Goal: Task Accomplishment & Management: Complete application form

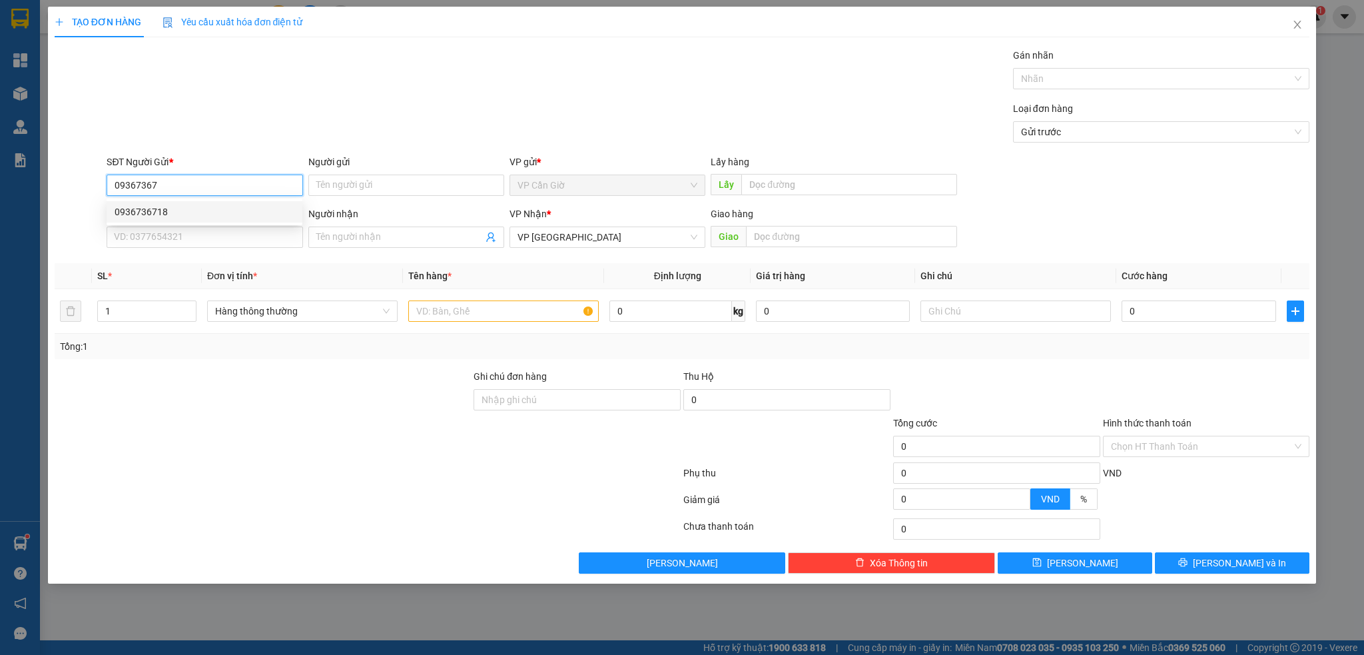
click at [206, 208] on div "0936736718" at bounding box center [205, 211] width 180 height 15
type input "0936736718"
type input "85.000"
type input "0936736718"
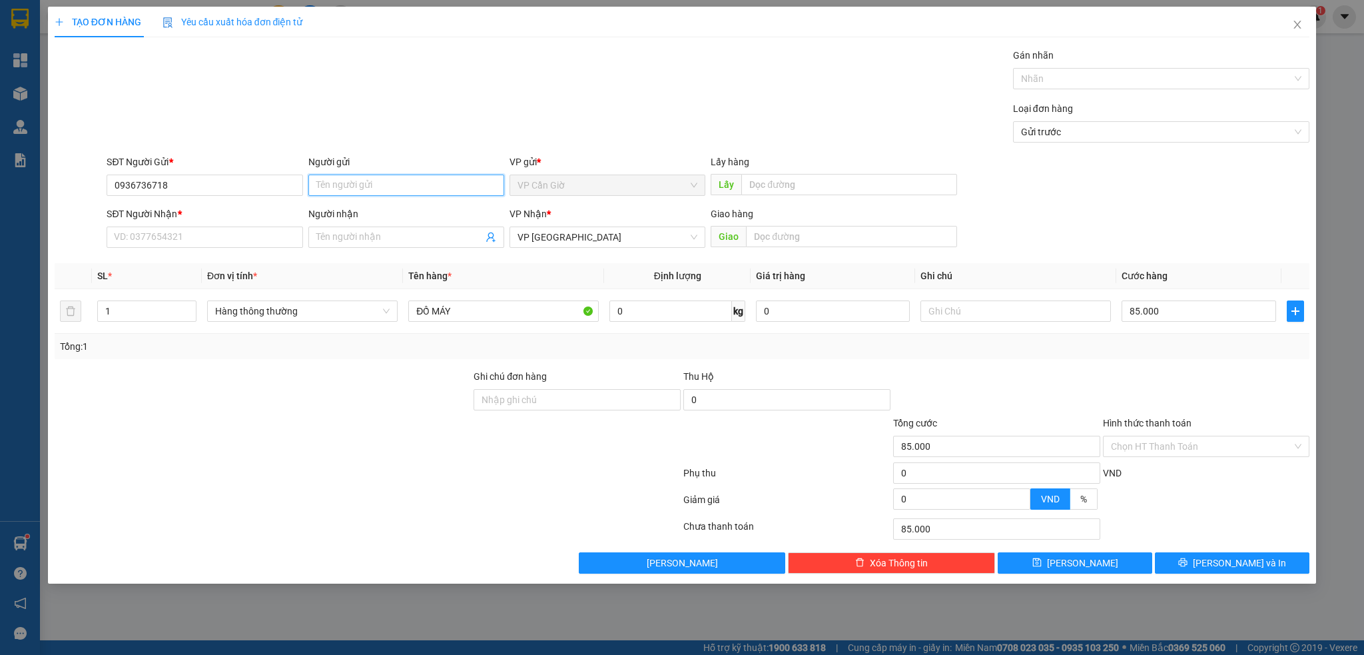
click at [322, 189] on input "Người gửi" at bounding box center [406, 184] width 196 height 21
type input "chị Hiền"
click at [261, 239] on input "SĐT Người Nhận *" at bounding box center [205, 236] width 196 height 21
type input "0904441384"
click at [385, 238] on input "Người nhận" at bounding box center [399, 237] width 166 height 15
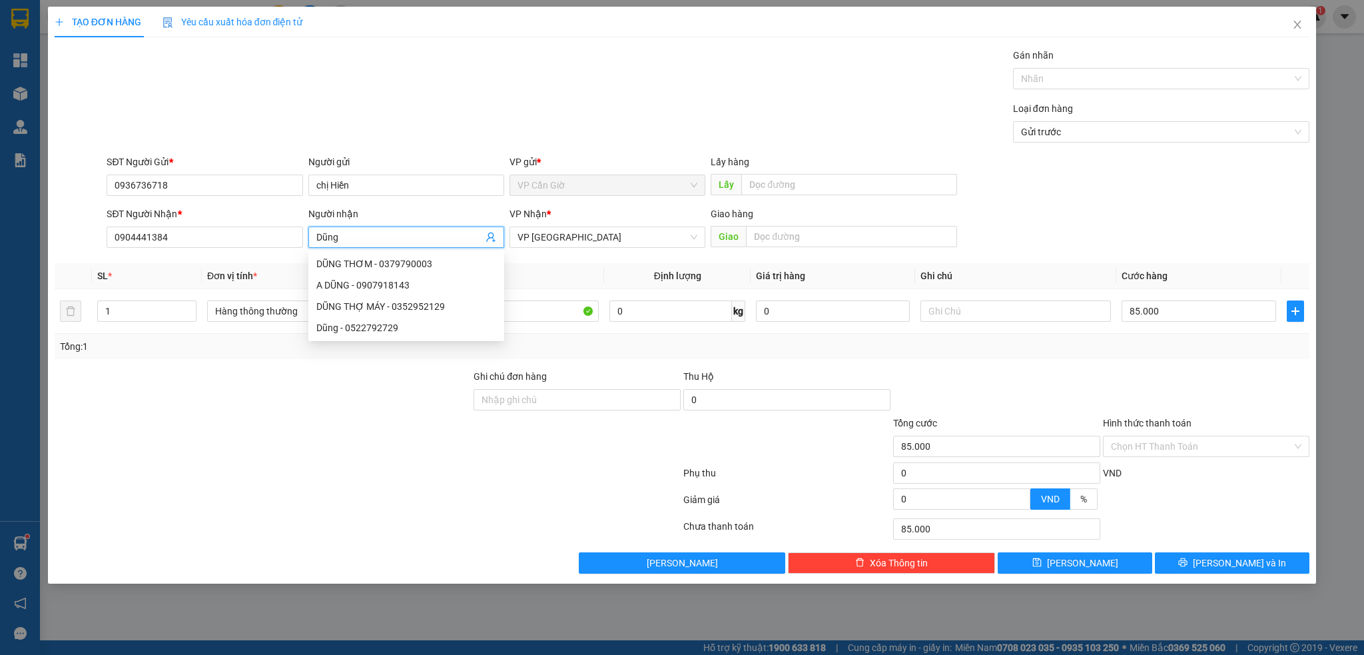
type input "Dũng"
click at [450, 134] on div "Loại đơn hàng Gửi trước" at bounding box center [708, 124] width 1208 height 47
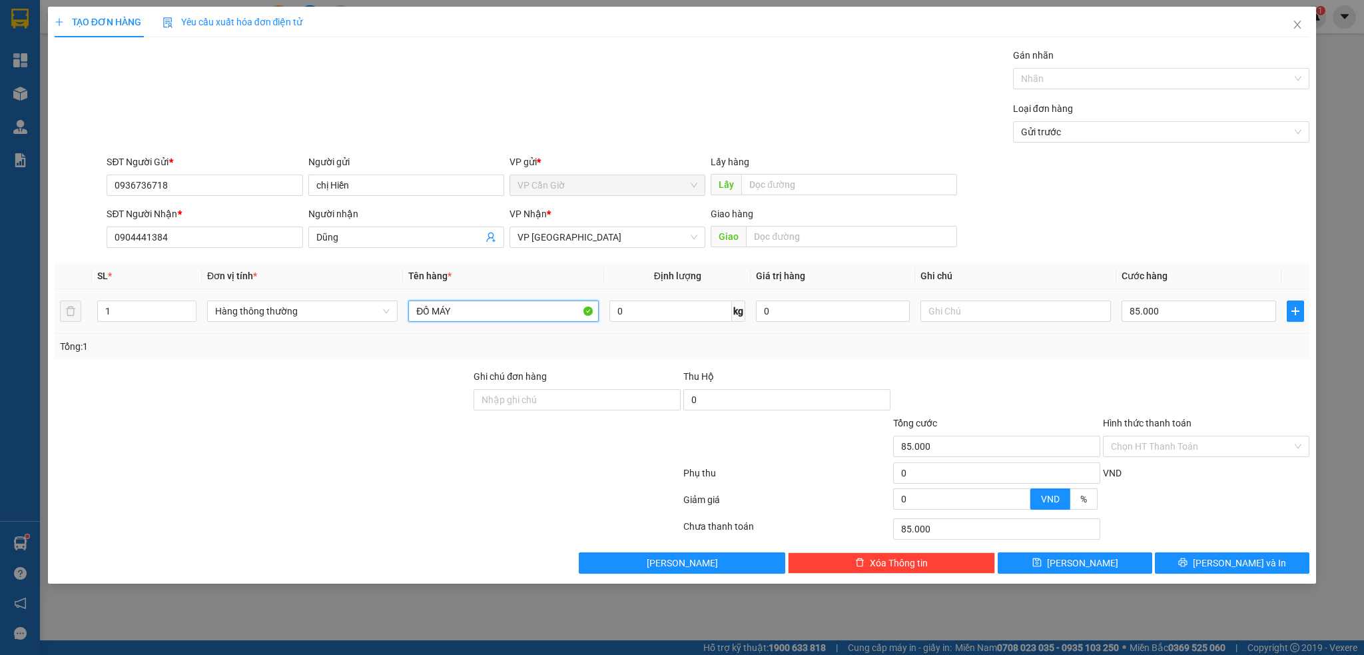
click at [541, 308] on input "ĐỒ MÁY" at bounding box center [503, 310] width 190 height 21
type input "d"
type input "đồng hồ"
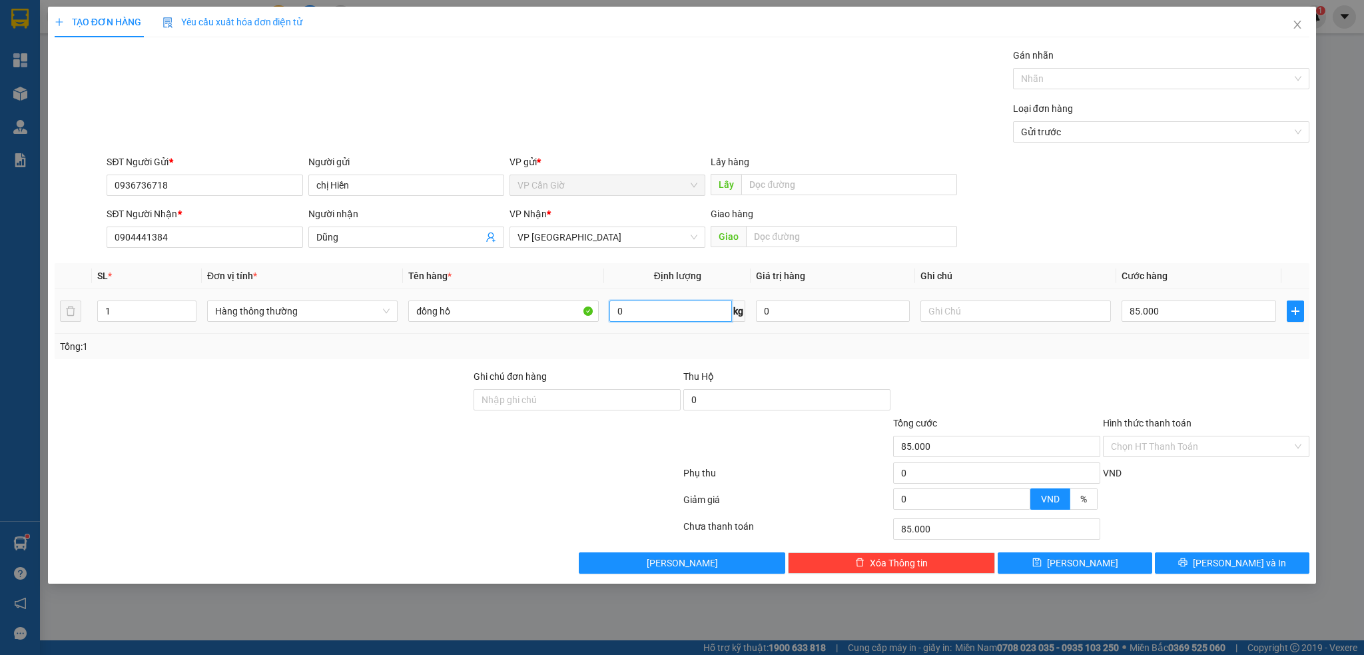
click at [661, 303] on input "0" at bounding box center [670, 310] width 123 height 21
type input "16"
click at [690, 372] on span "Thu Hộ" at bounding box center [698, 376] width 31 height 11
type input "55.000"
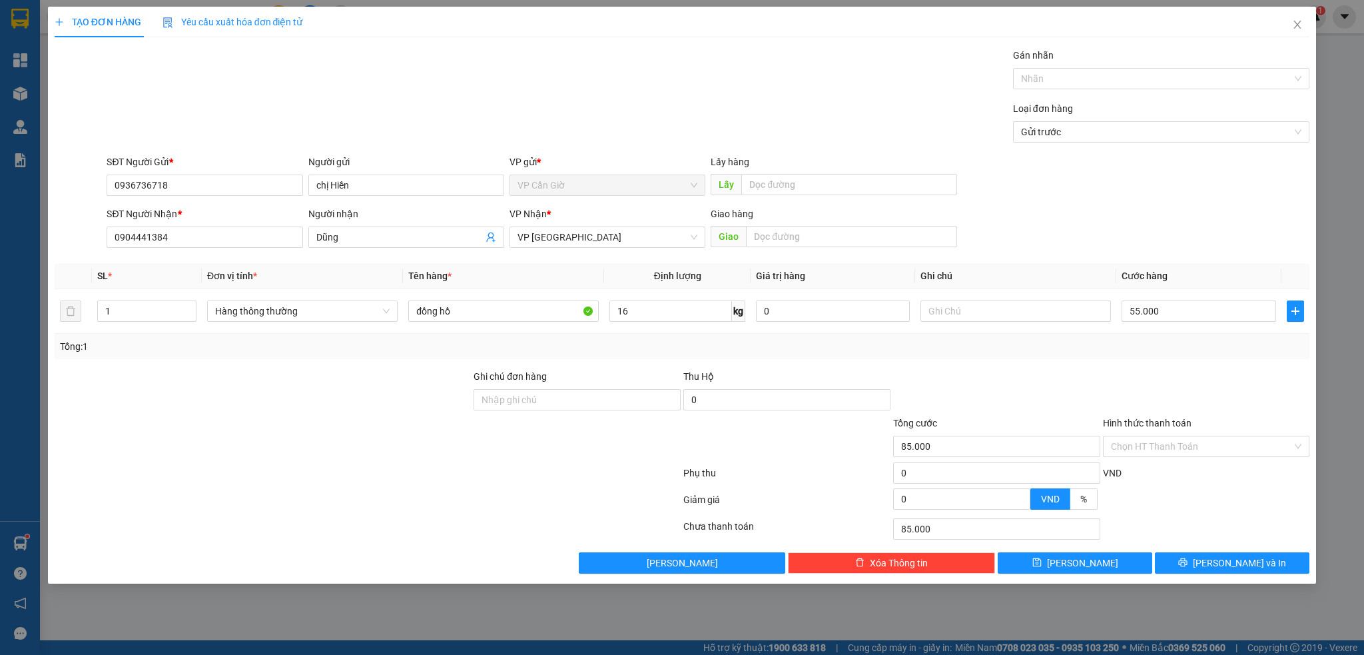
type input "55.000"
click at [843, 372] on div "Thu Hộ" at bounding box center [786, 376] width 207 height 15
click at [1096, 402] on div at bounding box center [997, 392] width 210 height 47
click at [1132, 450] on input "Hình thức thanh toán" at bounding box center [1202, 446] width 182 height 20
click at [1141, 473] on div "Tại văn phòng" at bounding box center [1206, 473] width 191 height 15
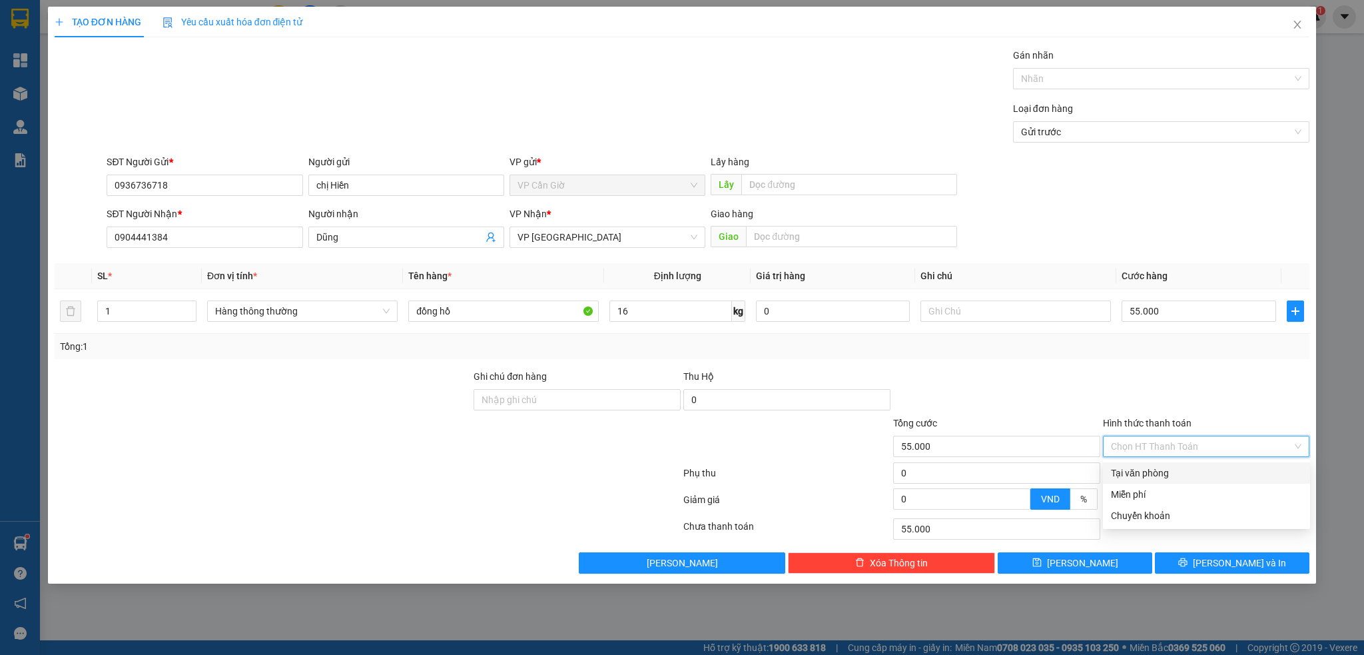
type input "0"
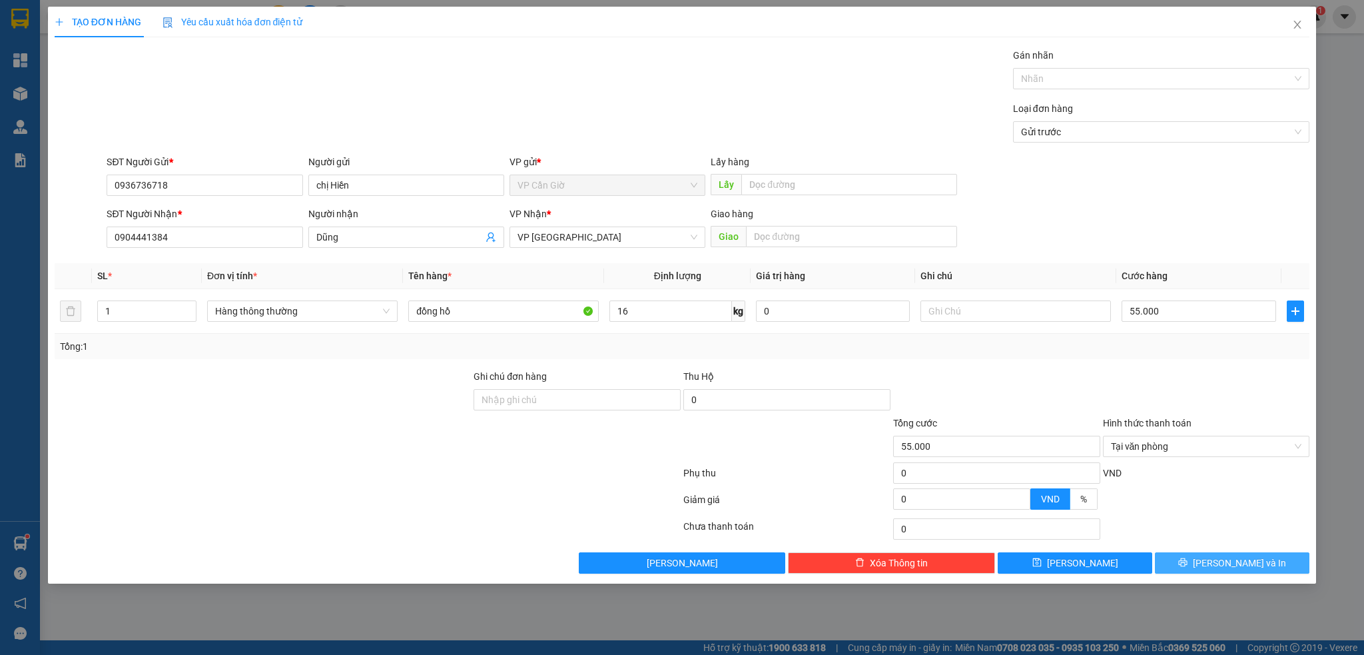
click at [1217, 555] on button "Lưu và In" at bounding box center [1232, 562] width 155 height 21
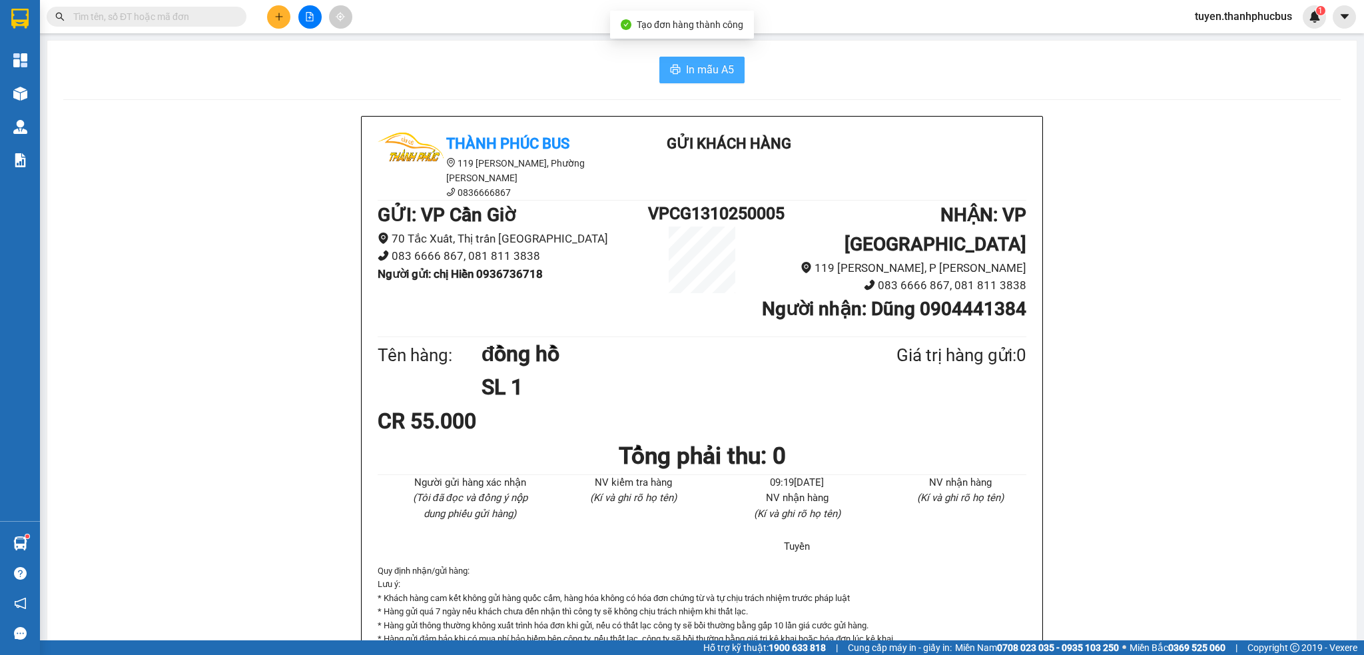
click at [721, 75] on span "In mẫu A5" at bounding box center [710, 69] width 48 height 17
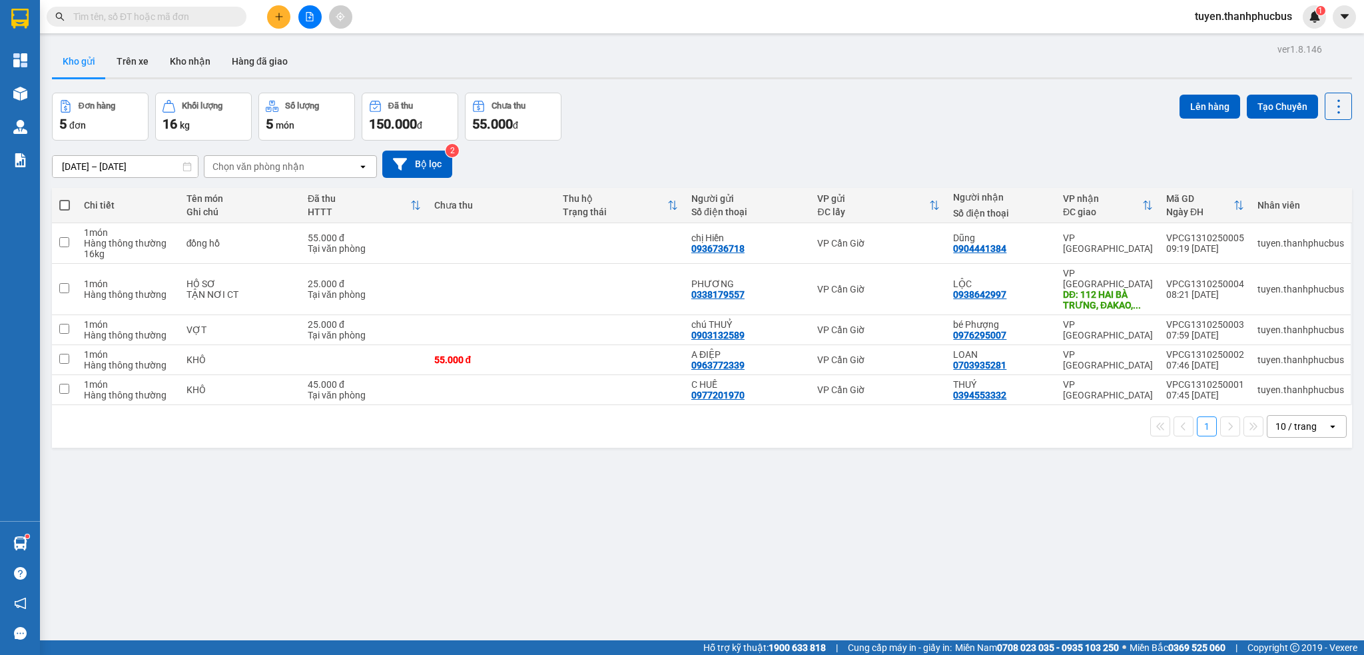
click at [274, 21] on icon "plus" at bounding box center [278, 16] width 9 height 9
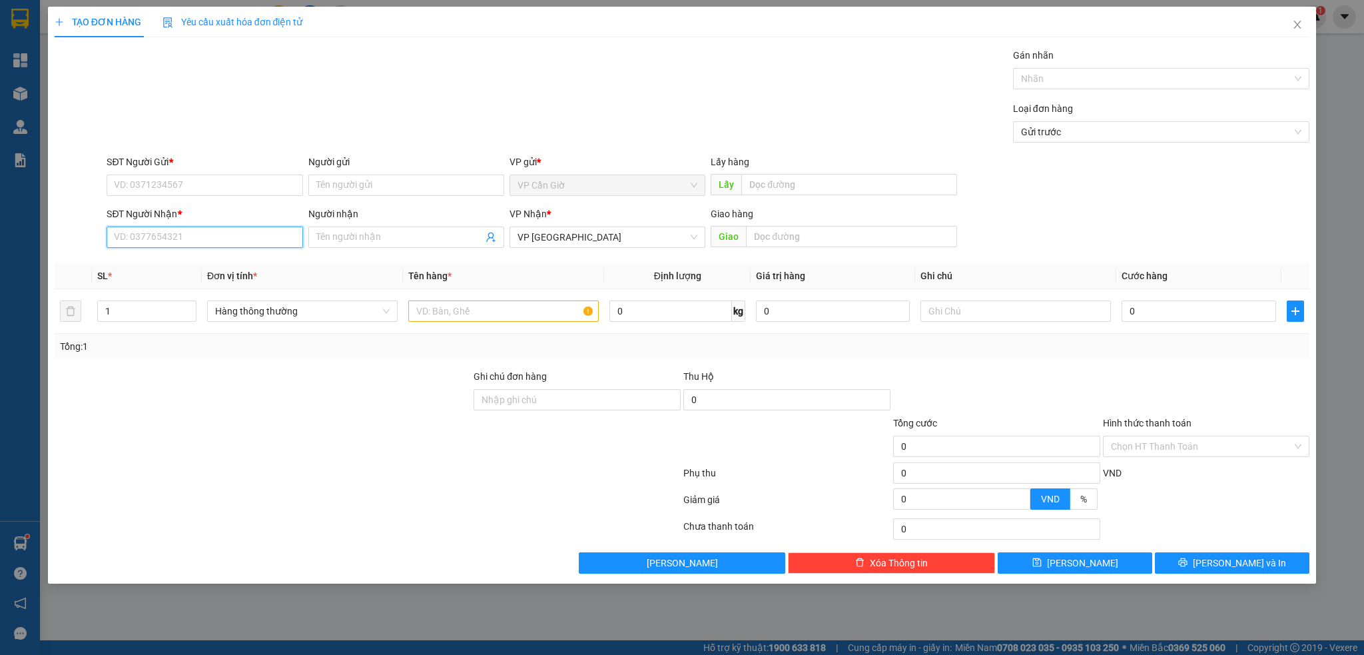
click at [176, 246] on input "SĐT Người Nhận *" at bounding box center [205, 236] width 196 height 21
click at [200, 169] on div "SĐT Người Gửi *" at bounding box center [205, 165] width 196 height 20
click at [186, 202] on form "SĐT Người Gửi * VD: 0371234567 Người gửi Tên người gửi VP gửi * VP Cần Giờ Lấy …" at bounding box center [682, 204] width 1255 height 99
drag, startPoint x: 198, startPoint y: 166, endPoint x: 188, endPoint y: 184, distance: 20.6
click at [198, 168] on div "SĐT Người Gửi *" at bounding box center [205, 162] width 196 height 15
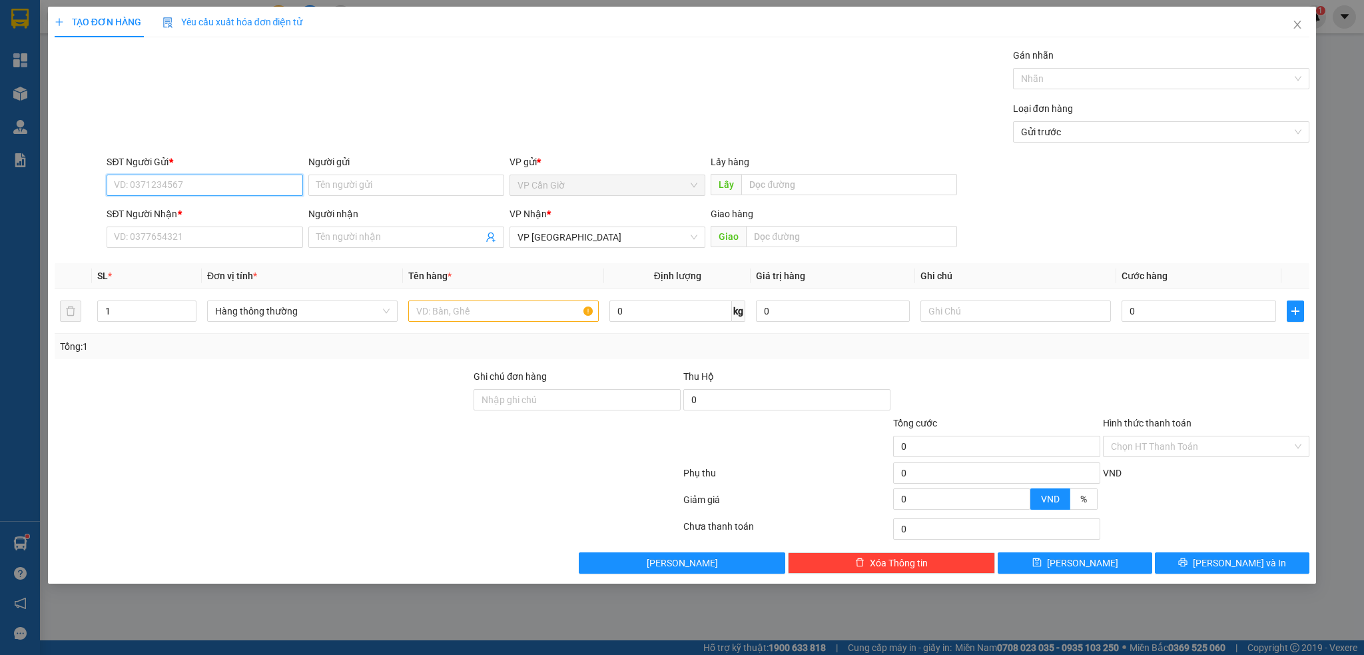
click at [198, 174] on input "SĐT Người Gửi *" at bounding box center [205, 184] width 196 height 21
click at [188, 184] on input "SĐT Người Gửi *" at bounding box center [205, 184] width 196 height 21
click at [199, 204] on div "0977660807 - QUẸO" at bounding box center [205, 211] width 180 height 15
type input "0977660807"
type input "QUẸO"
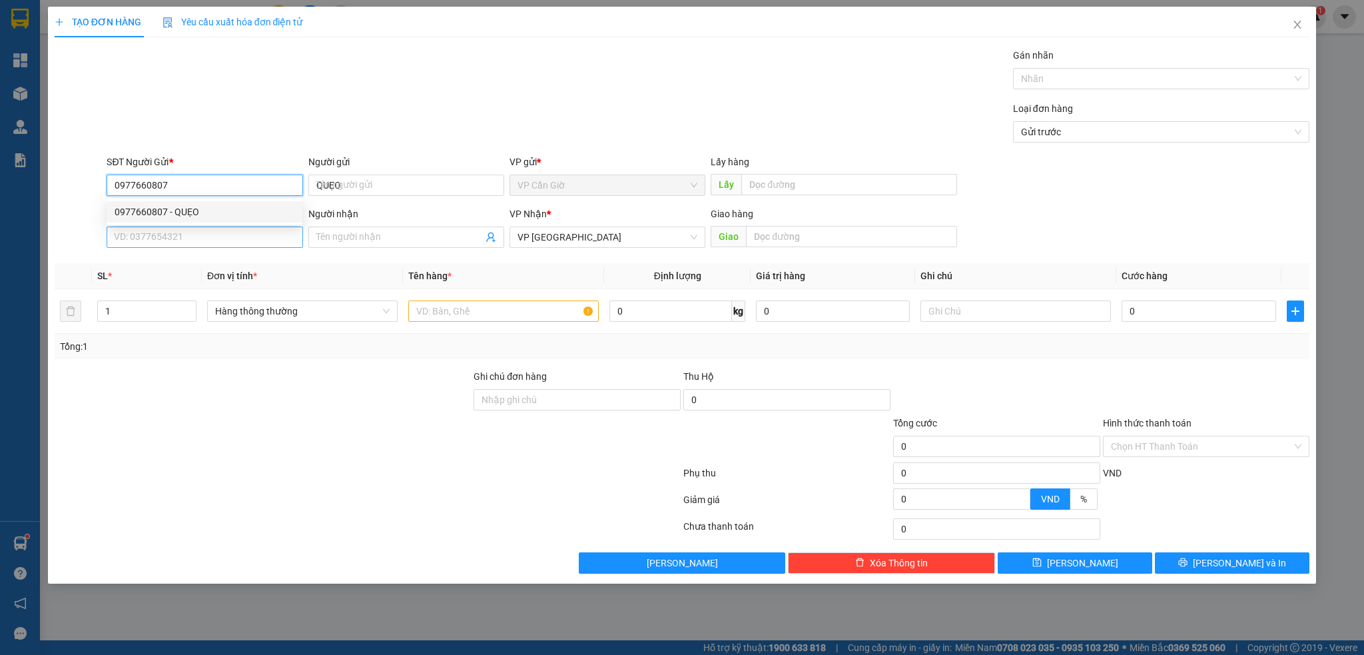
type input "55.000"
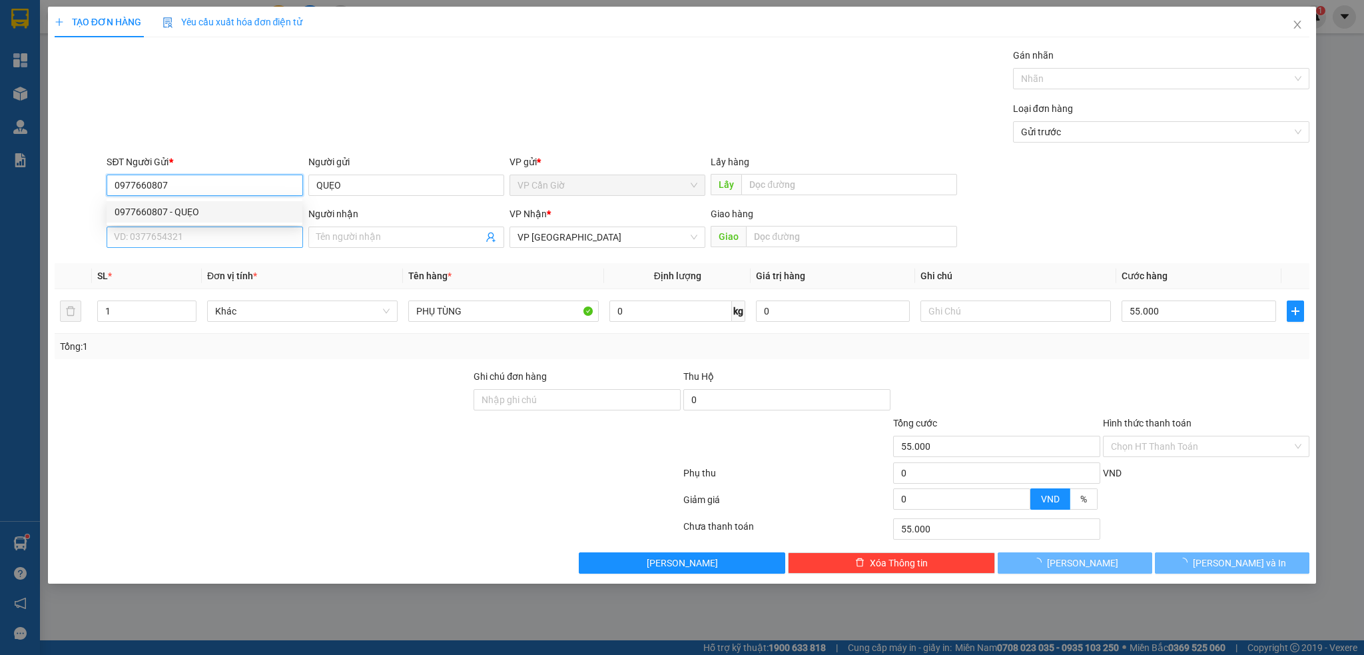
type input "0977660807"
click at [172, 238] on input "SĐT Người Nhận *" at bounding box center [205, 236] width 196 height 21
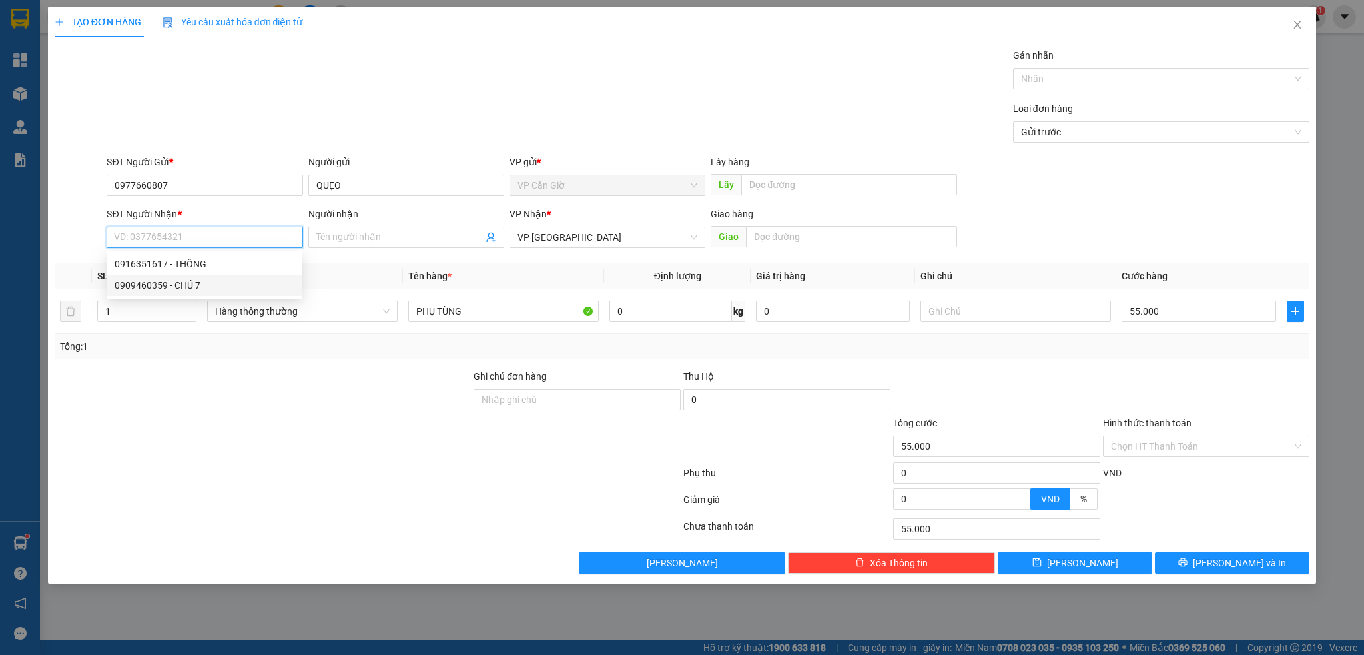
click at [157, 280] on div "0909460359 - CHÚ 7" at bounding box center [205, 285] width 180 height 15
type input "0909460359"
type input "CHÚ 7"
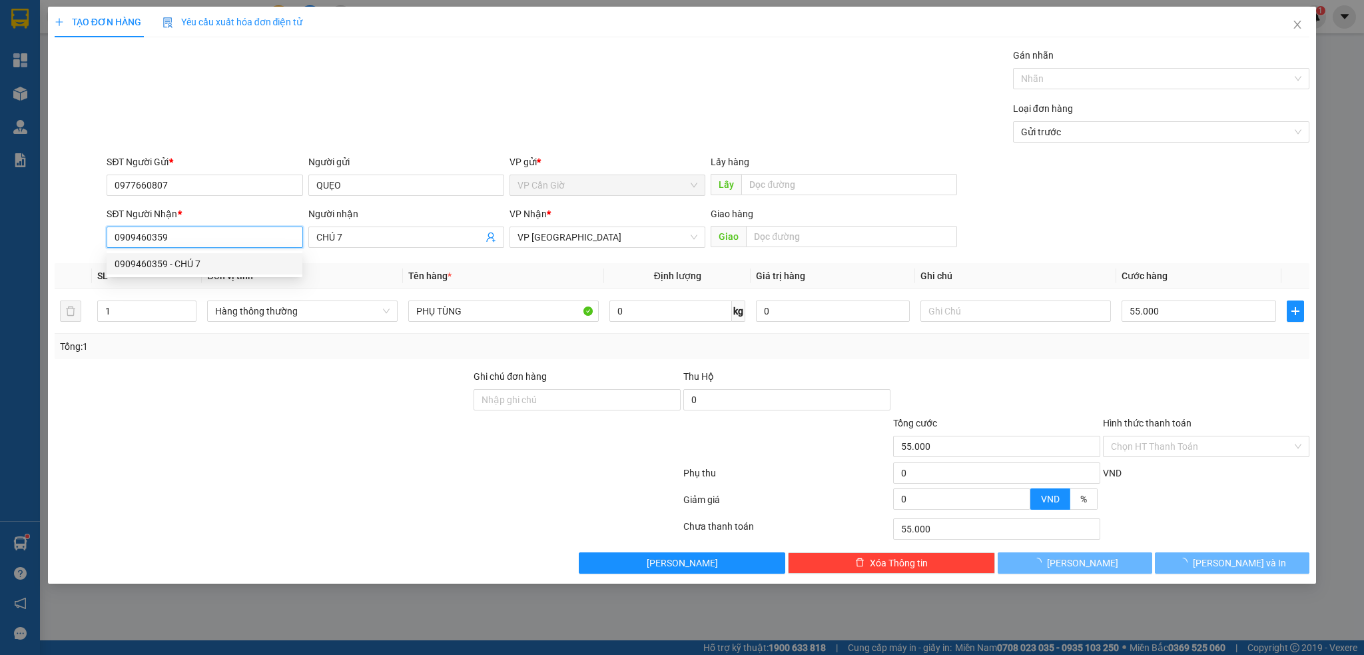
type input "25.000"
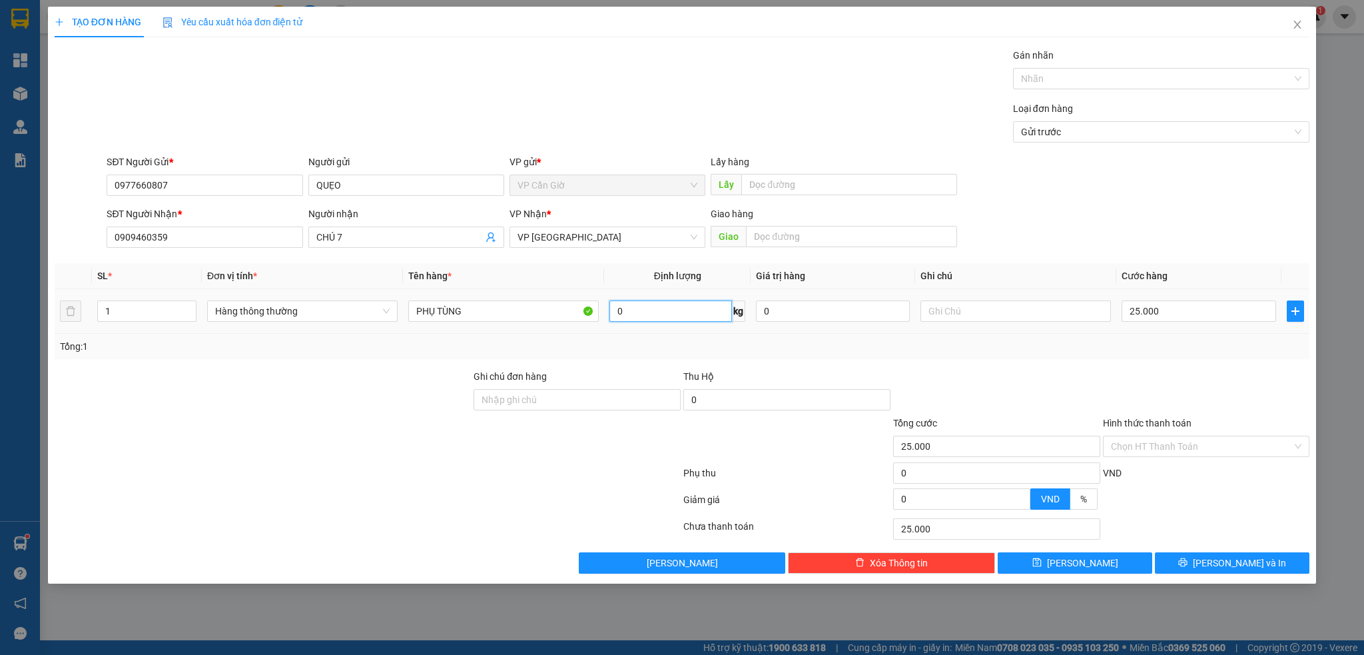
click at [661, 319] on input "0" at bounding box center [670, 310] width 123 height 21
type input "2"
click at [722, 360] on div "Transit Pickup Surcharge Ids Transit Deliver Surcharge Ids Transit Deliver Surc…" at bounding box center [682, 310] width 1255 height 525
click at [1130, 441] on input "Hình thức thanh toán" at bounding box center [1202, 446] width 182 height 20
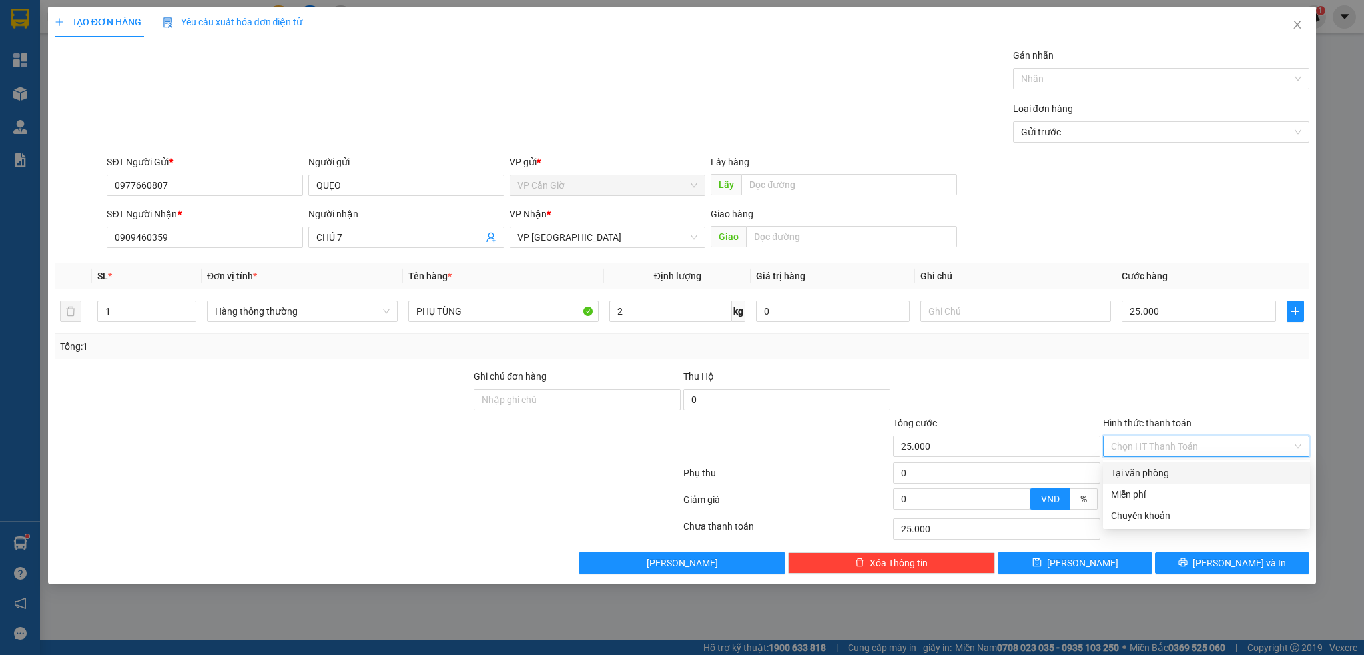
click at [1154, 468] on div "Tại văn phòng" at bounding box center [1206, 473] width 191 height 15
type input "0"
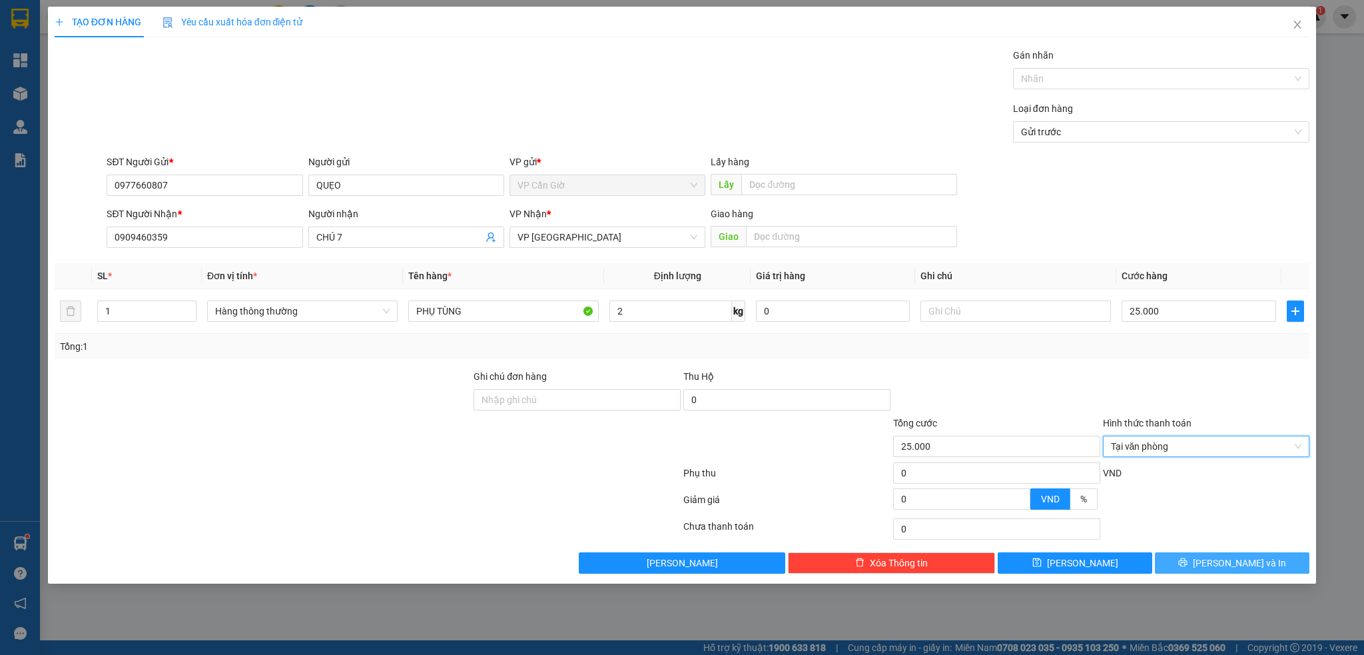
click at [1187, 566] on icon "printer" at bounding box center [1182, 561] width 9 height 9
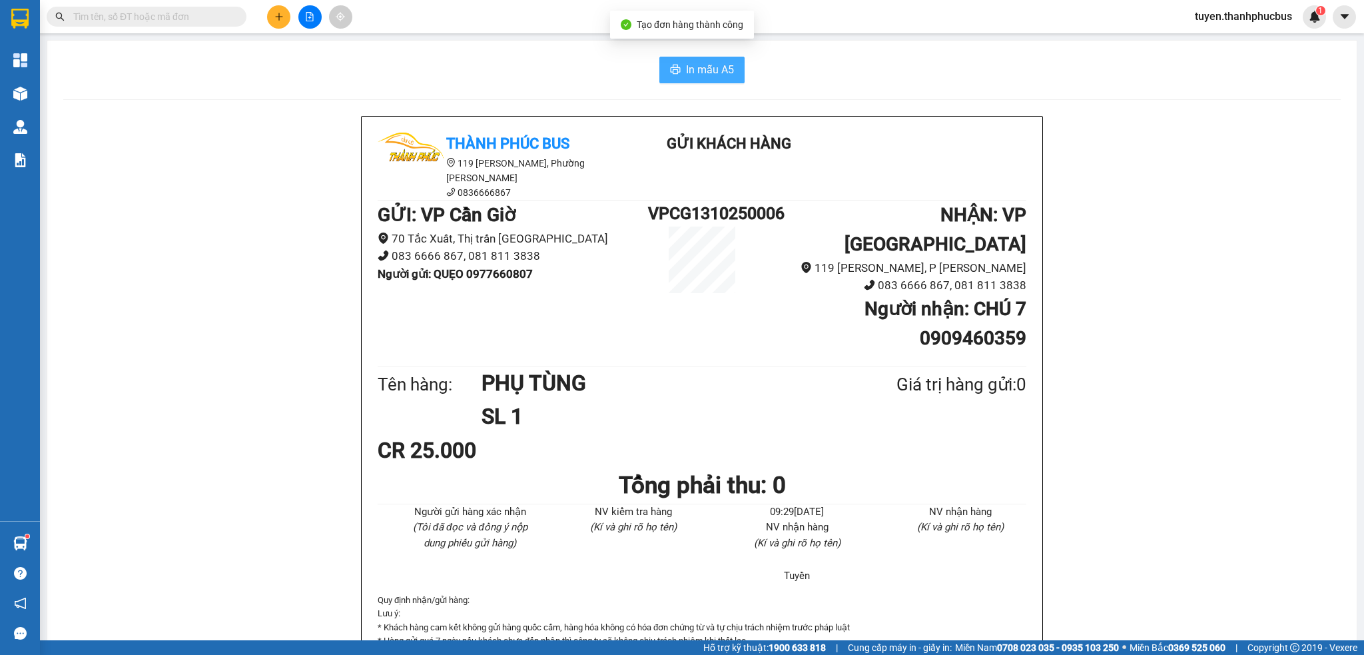
click at [717, 67] on span "In mẫu A5" at bounding box center [710, 69] width 48 height 17
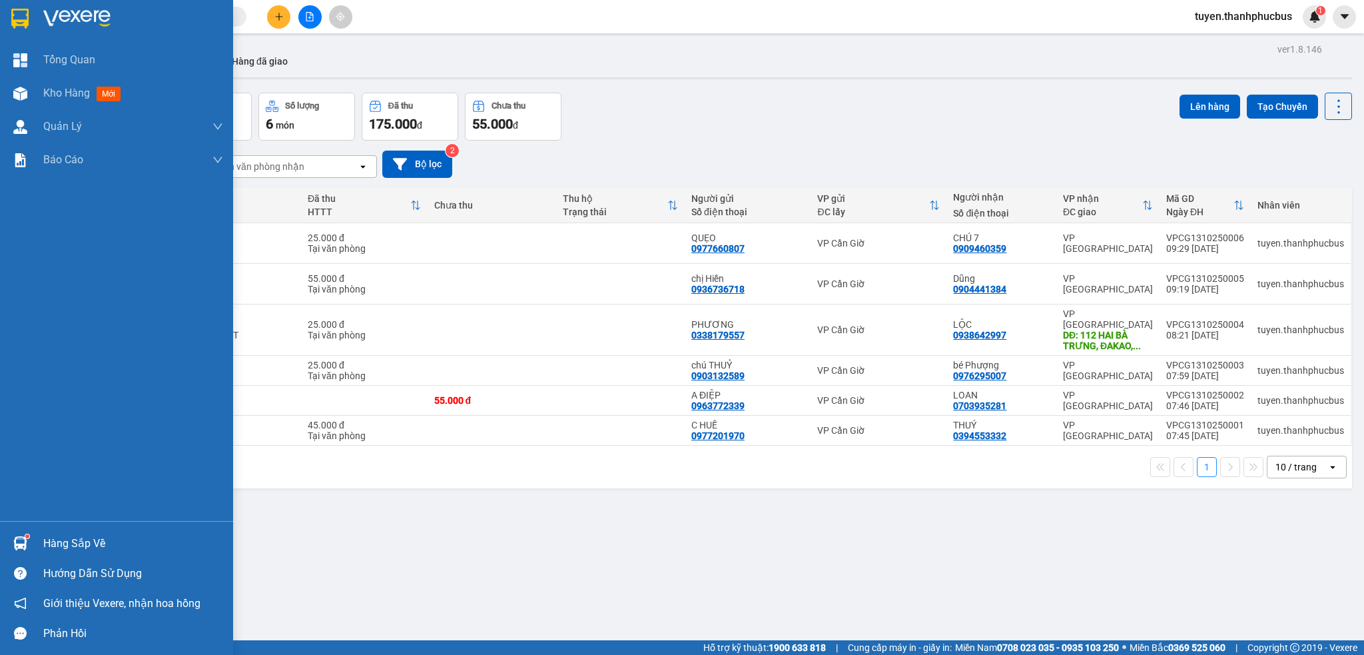
click at [0, 280] on div "Tổng Quan Kho hàng mới Quản Lý Quản lý khách hàng Quản lý khách hàng mới Báo cá…" at bounding box center [116, 282] width 233 height 478
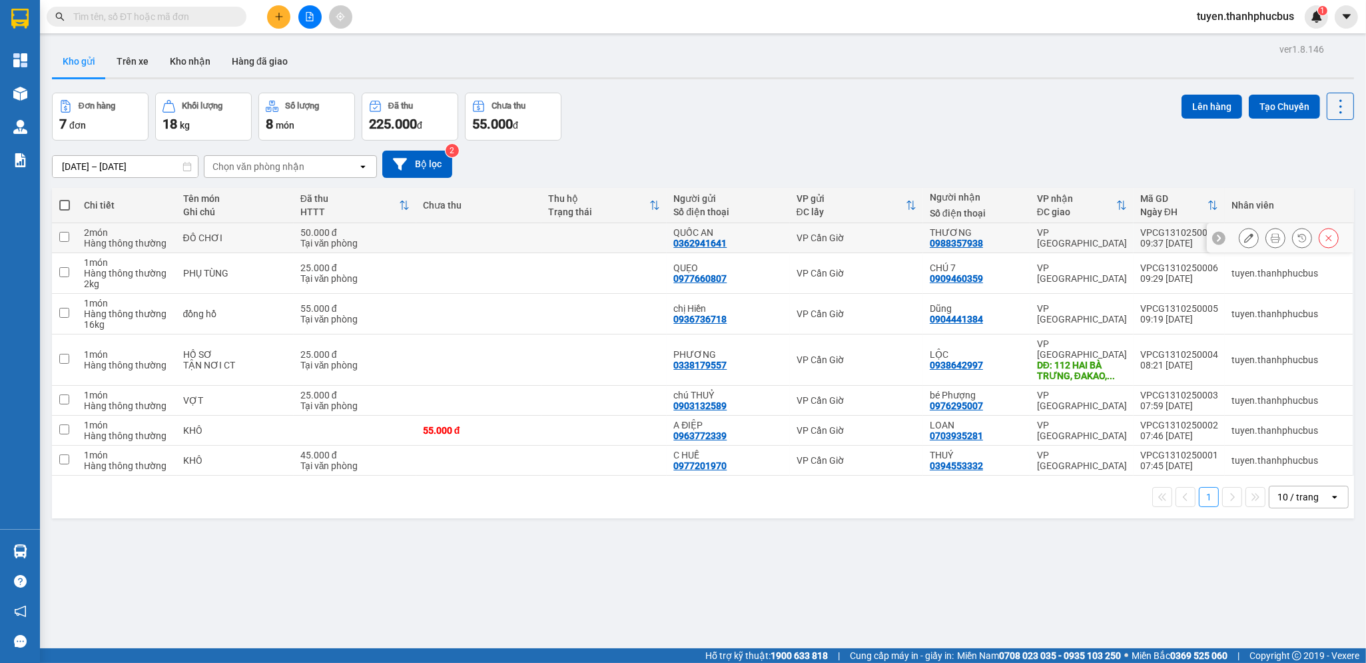
click at [1266, 238] on button at bounding box center [1275, 237] width 19 height 23
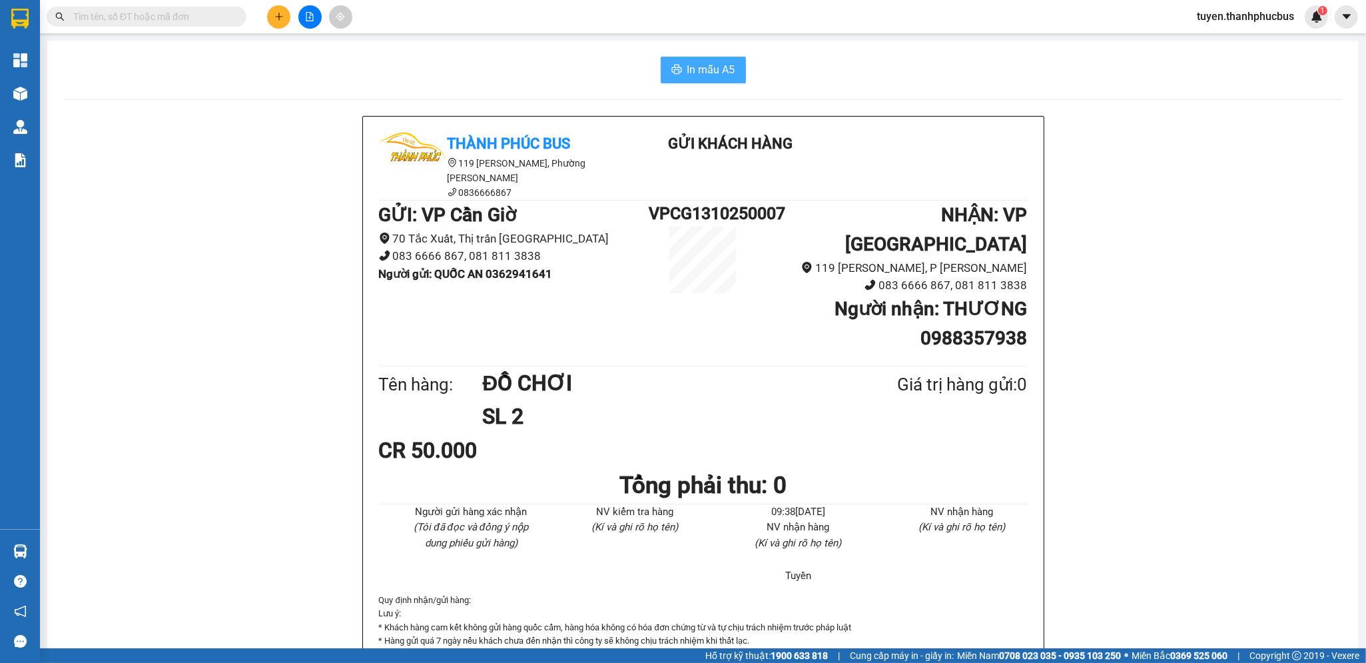
click at [713, 74] on span "In mẫu A5" at bounding box center [711, 69] width 48 height 17
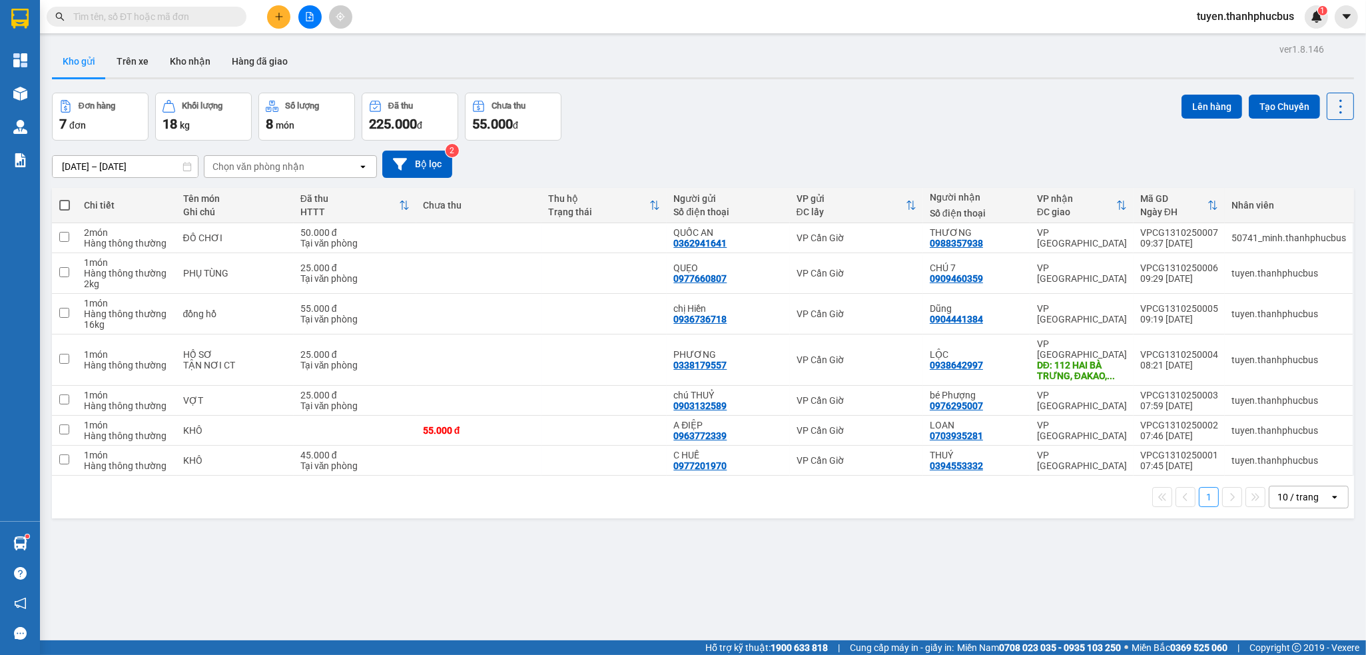
click at [265, 19] on div at bounding box center [310, 16] width 100 height 23
click at [272, 17] on button at bounding box center [278, 16] width 23 height 23
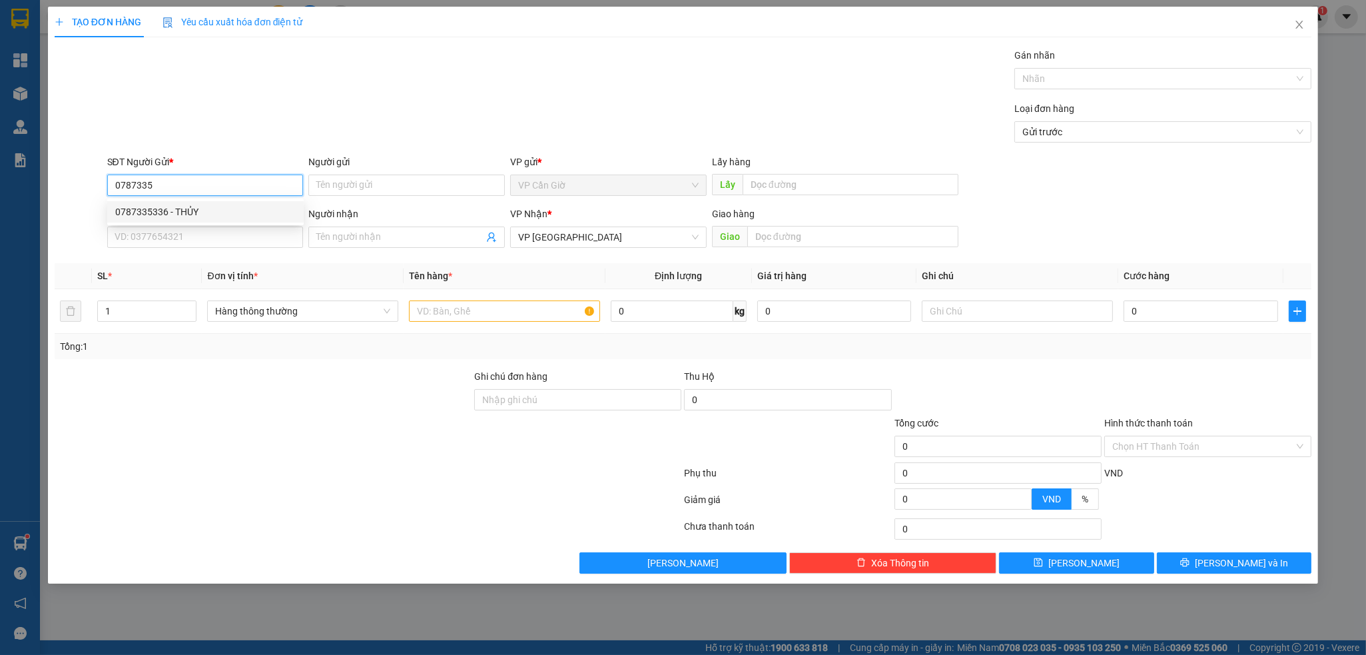
click at [243, 214] on div "0787335336 - THỦY" at bounding box center [205, 211] width 180 height 15
type input "0787335336"
type input "THỦY"
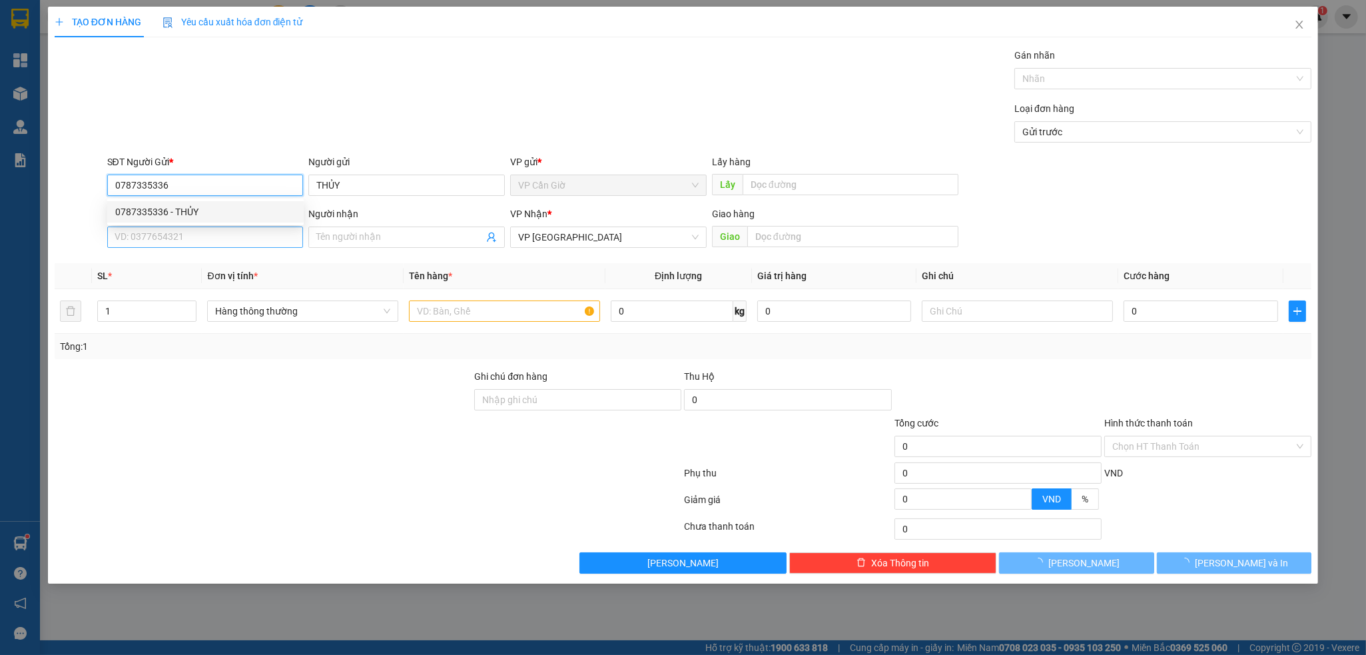
type input "45.000"
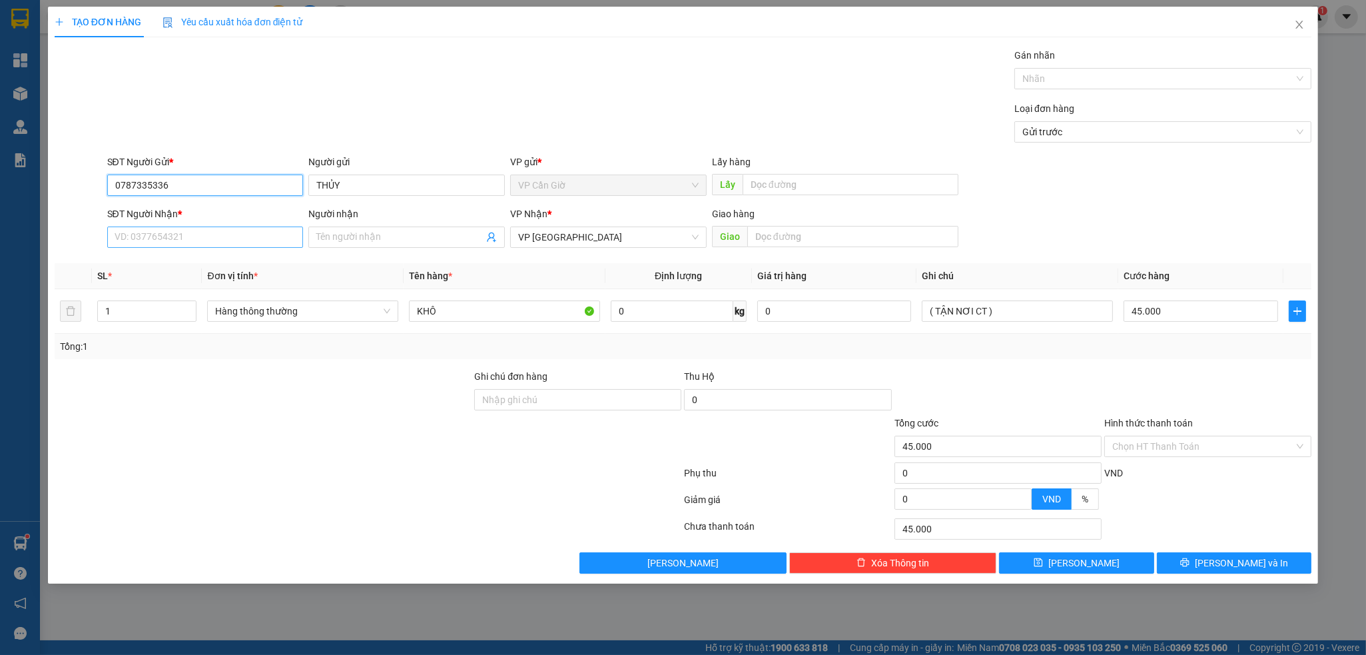
type input "0787335336"
click at [235, 232] on input "SĐT Người Nhận *" at bounding box center [205, 236] width 196 height 21
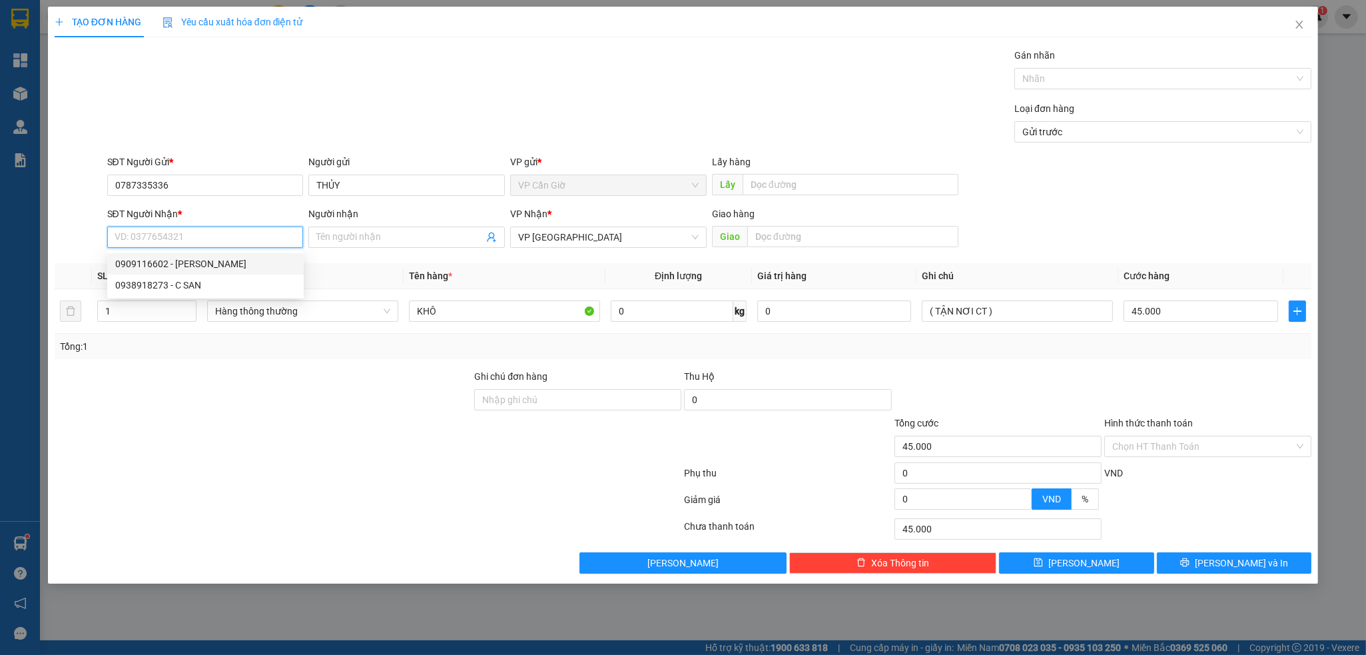
click at [172, 260] on div "0909116602 - minh trang" at bounding box center [205, 263] width 180 height 15
type input "0909116602"
type input "minh trang"
type input "45 đường so 10 phường an lợi đông( phường an khánh ), quận 2"
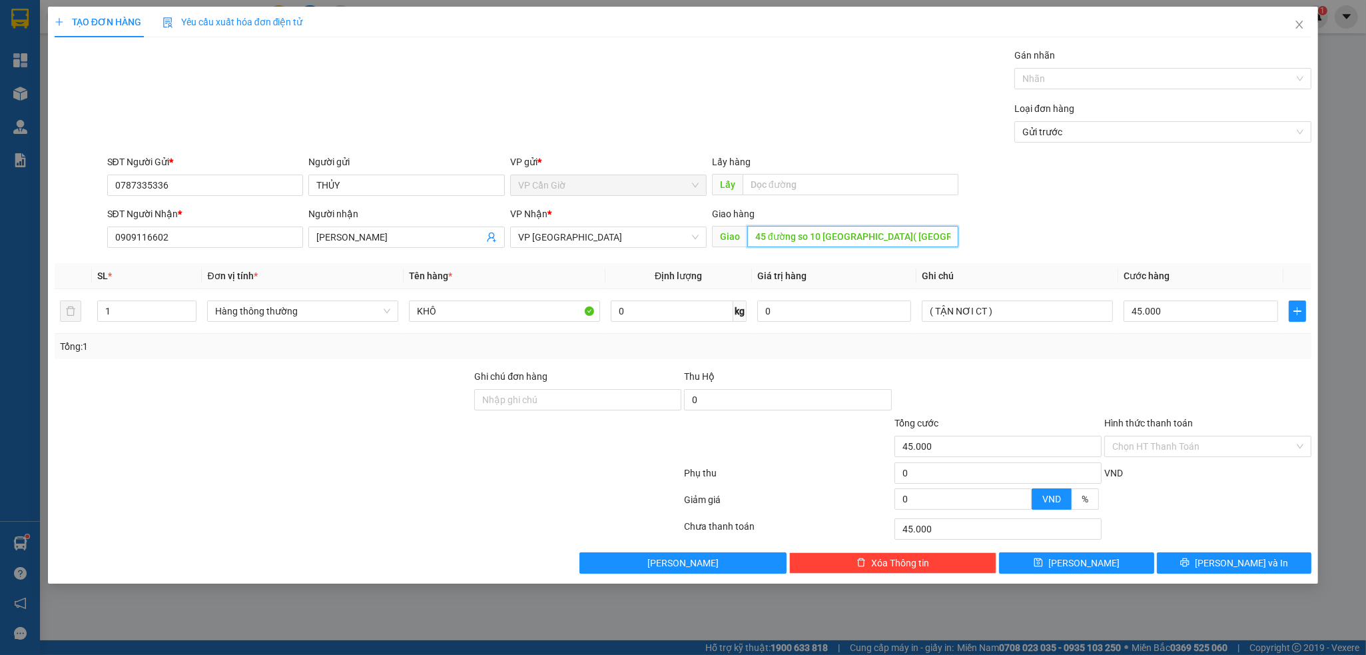
click at [895, 240] on input "45 đường so 10 phường an lợi đông( phường an khánh ), quận 2" at bounding box center [852, 236] width 211 height 21
drag, startPoint x: 778, startPoint y: 238, endPoint x: 830, endPoint y: 238, distance: 51.9
click at [819, 233] on input "45 đường so 10 phường an lợi đông( phường an khánh ), quận 2" at bounding box center [852, 236] width 211 height 21
click at [866, 246] on input "45 đường so 10 phường an lợi đông( phường an khánh ), quận 2" at bounding box center [852, 236] width 211 height 21
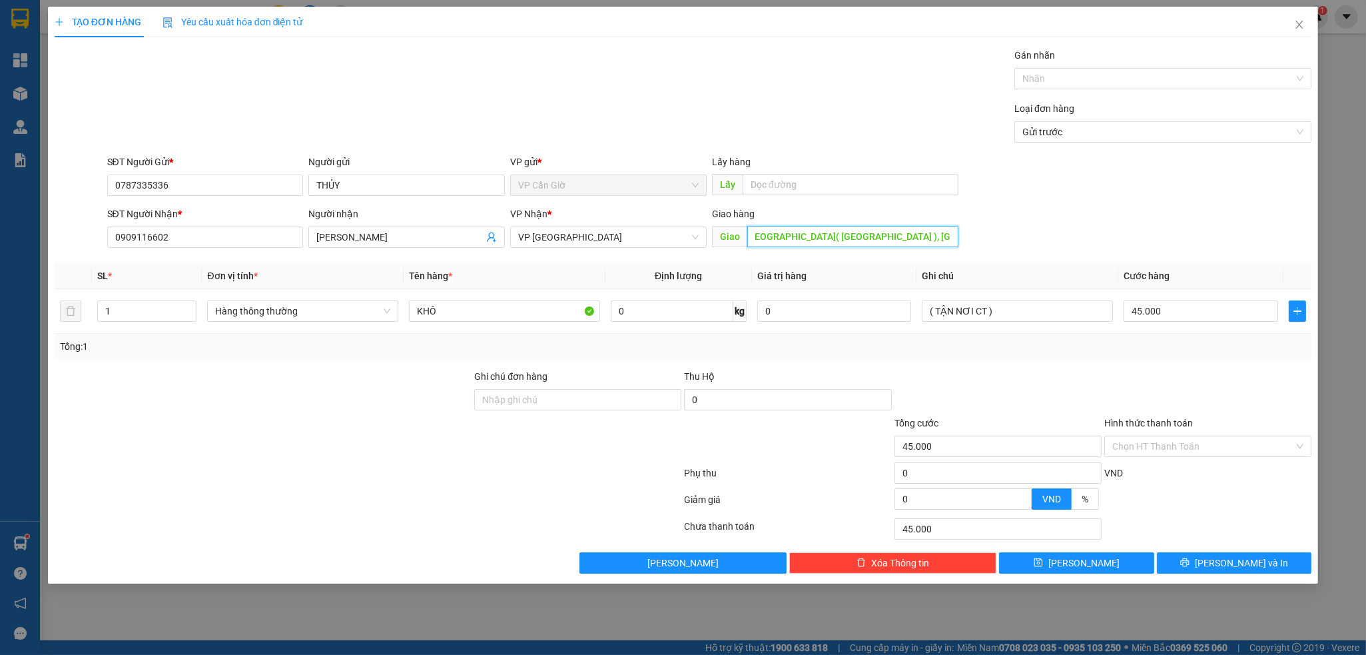
drag, startPoint x: 906, startPoint y: 234, endPoint x: 955, endPoint y: 240, distance: 49.6
click at [955, 240] on input "45 đường so 10 phường an lợi đông( phường an khánh ), quận 2" at bounding box center [852, 236] width 211 height 21
click at [904, 236] on input "45 đường so 10 phường an lợi đông( phường an khánh ), quận 2" at bounding box center [852, 236] width 211 height 21
click at [944, 237] on input "45 đường so 10 phường an lợi đông( phường an khánh ), quận 2" at bounding box center [852, 236] width 211 height 21
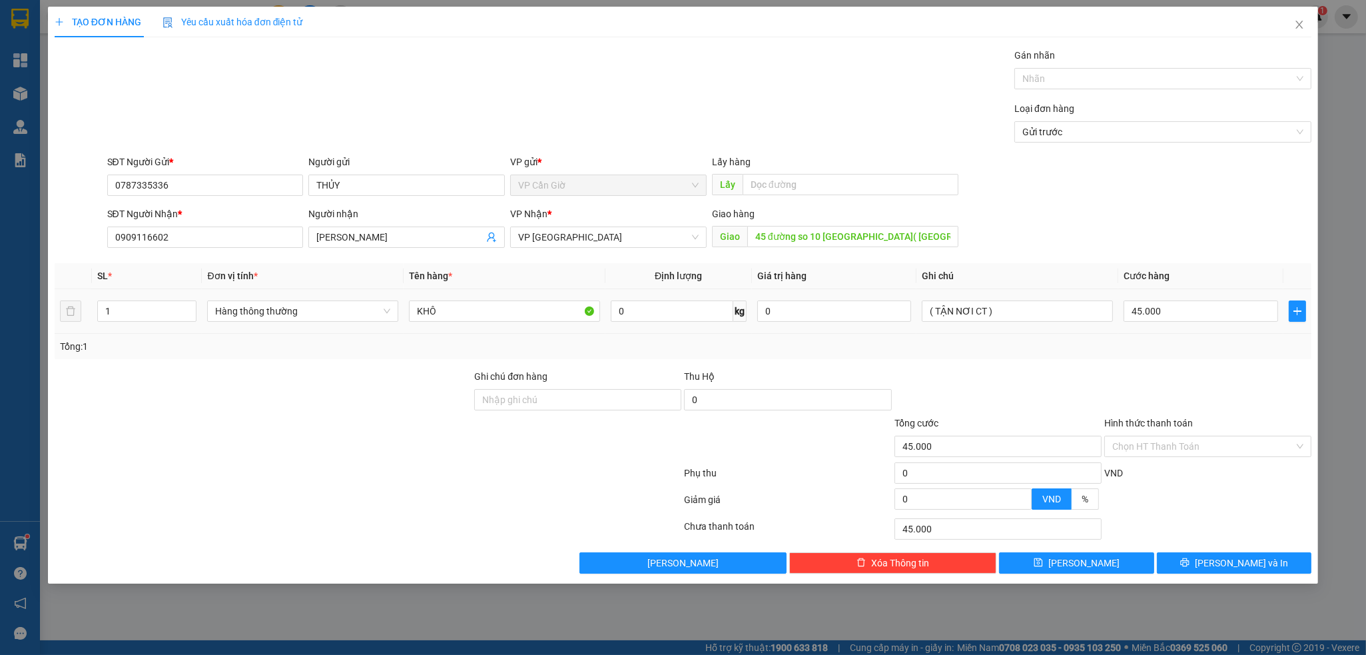
click at [984, 296] on td "( TẬN NƠI CT )" at bounding box center [1017, 311] width 202 height 45
click at [1004, 312] on input "( TẬN NƠI CT )" at bounding box center [1017, 310] width 191 height 21
click at [691, 324] on td "0 kg" at bounding box center [678, 311] width 147 height 45
click at [691, 314] on input "0" at bounding box center [672, 310] width 123 height 21
type input "2"
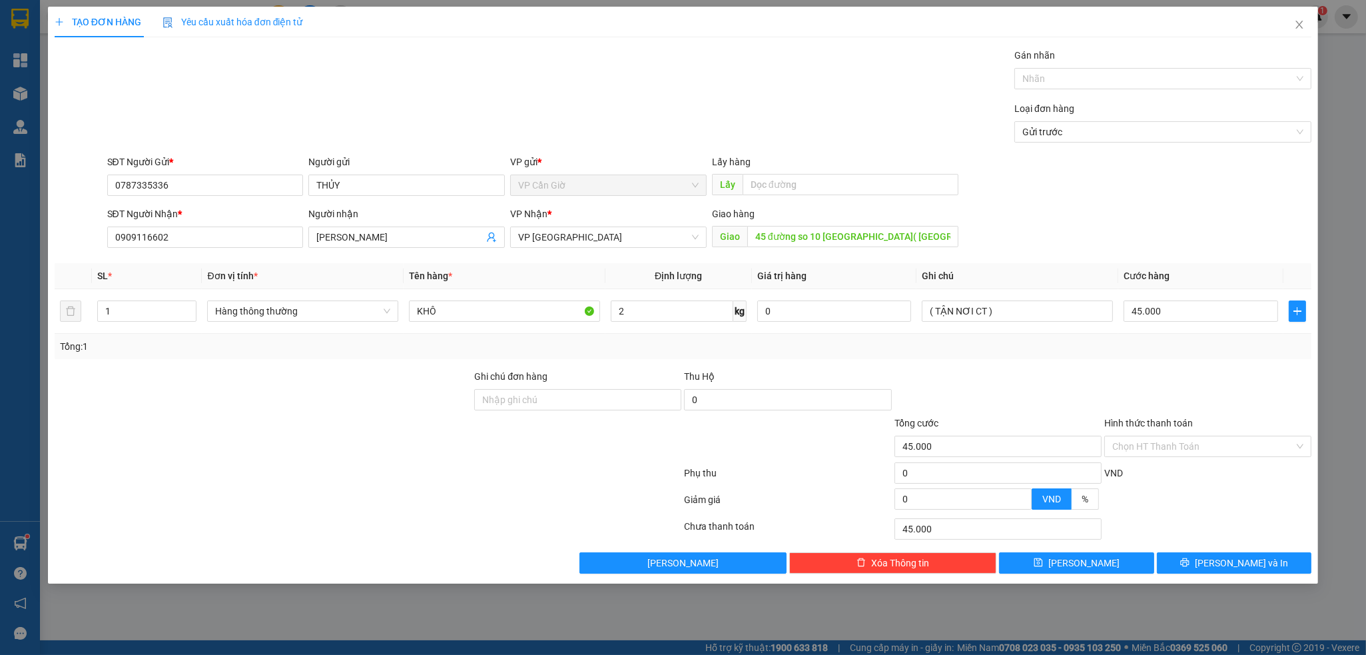
click at [772, 342] on div "Tổng: 1" at bounding box center [683, 346] width 1246 height 15
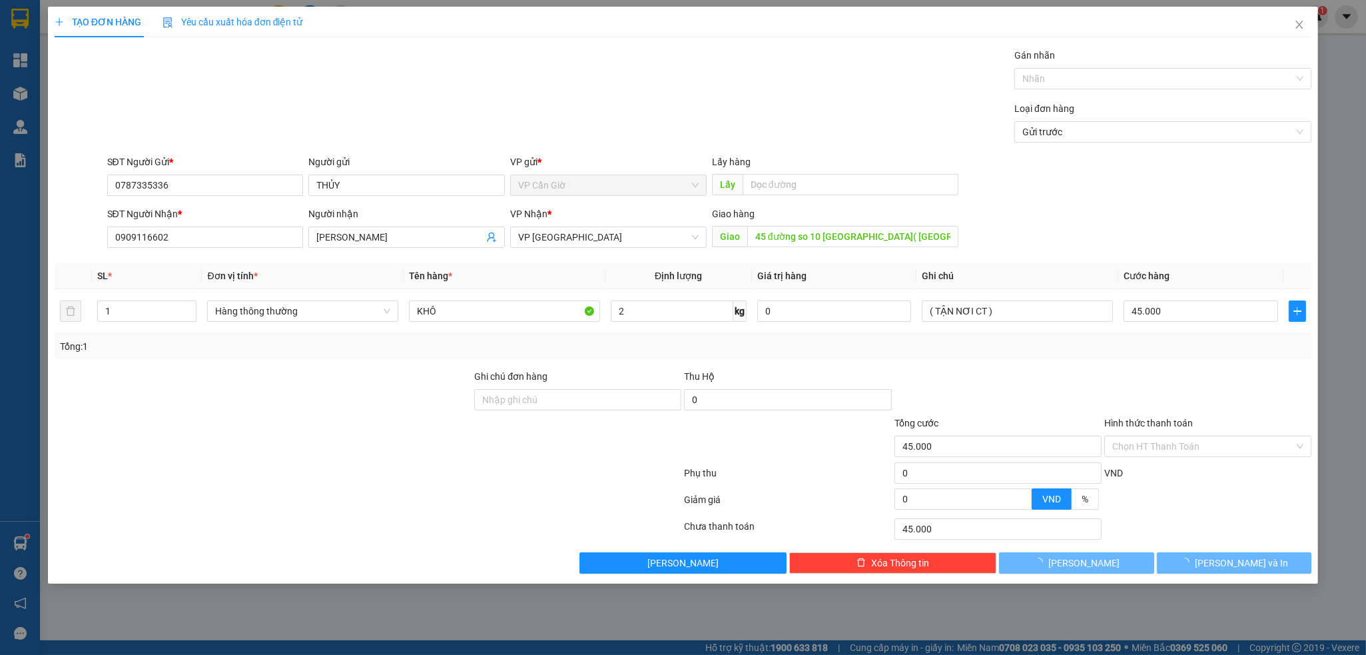
click at [1145, 378] on div at bounding box center [1208, 392] width 210 height 47
type input "25.000"
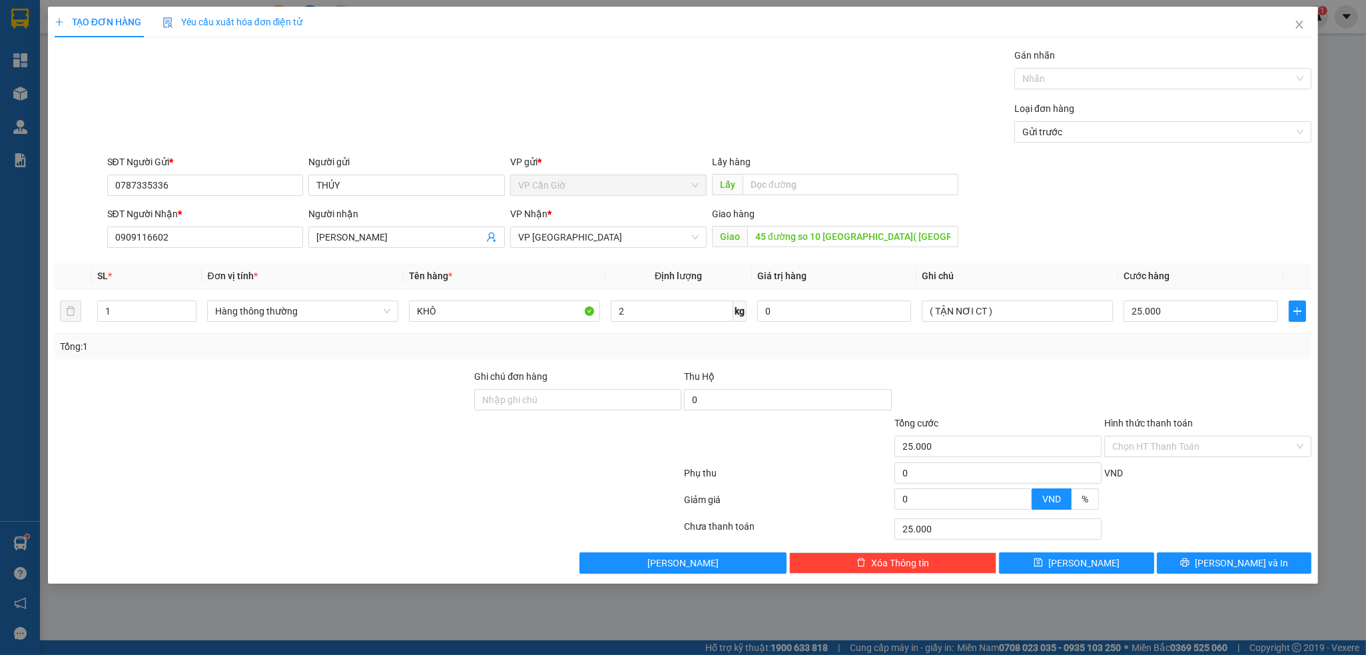
click at [1145, 378] on div at bounding box center [1208, 392] width 210 height 47
click at [1142, 452] on input "Hình thức thanh toán" at bounding box center [1203, 446] width 182 height 20
click at [1138, 462] on div "Tại văn phòng" at bounding box center [1207, 472] width 207 height 21
type input "0"
click at [1218, 565] on button "Lưu và In" at bounding box center [1234, 562] width 155 height 21
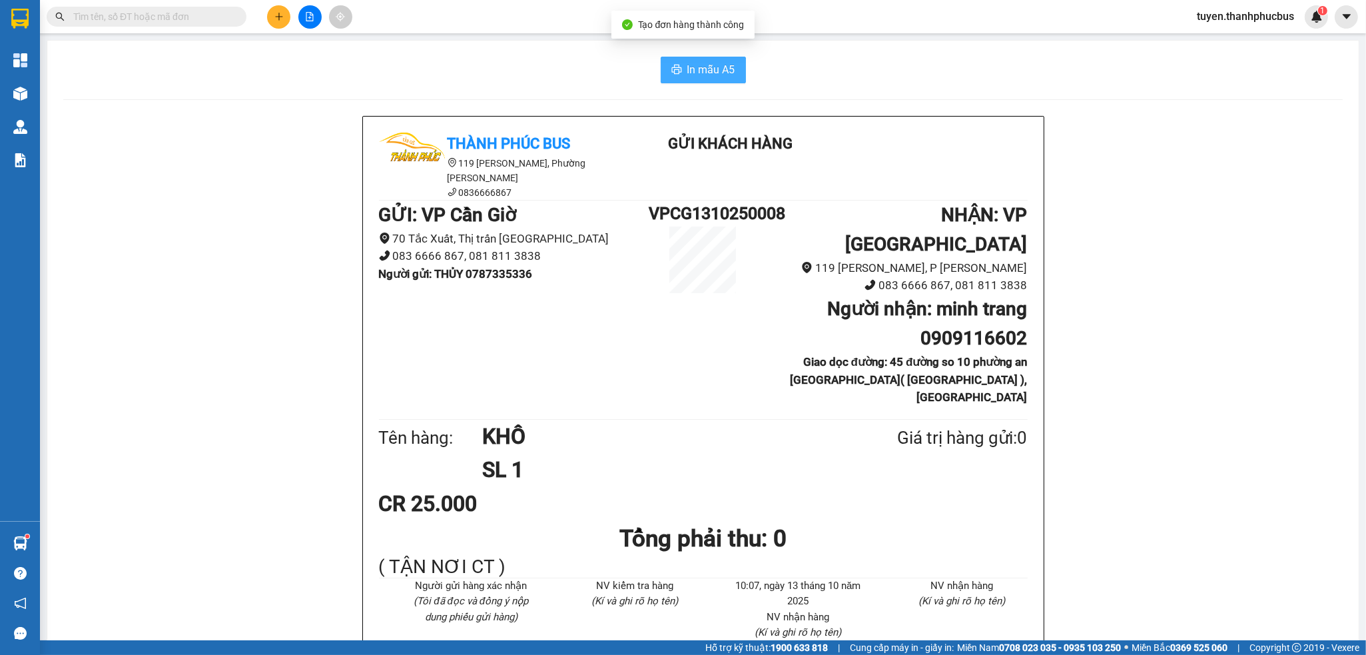
click at [710, 73] on span "In mẫu A5" at bounding box center [711, 69] width 48 height 17
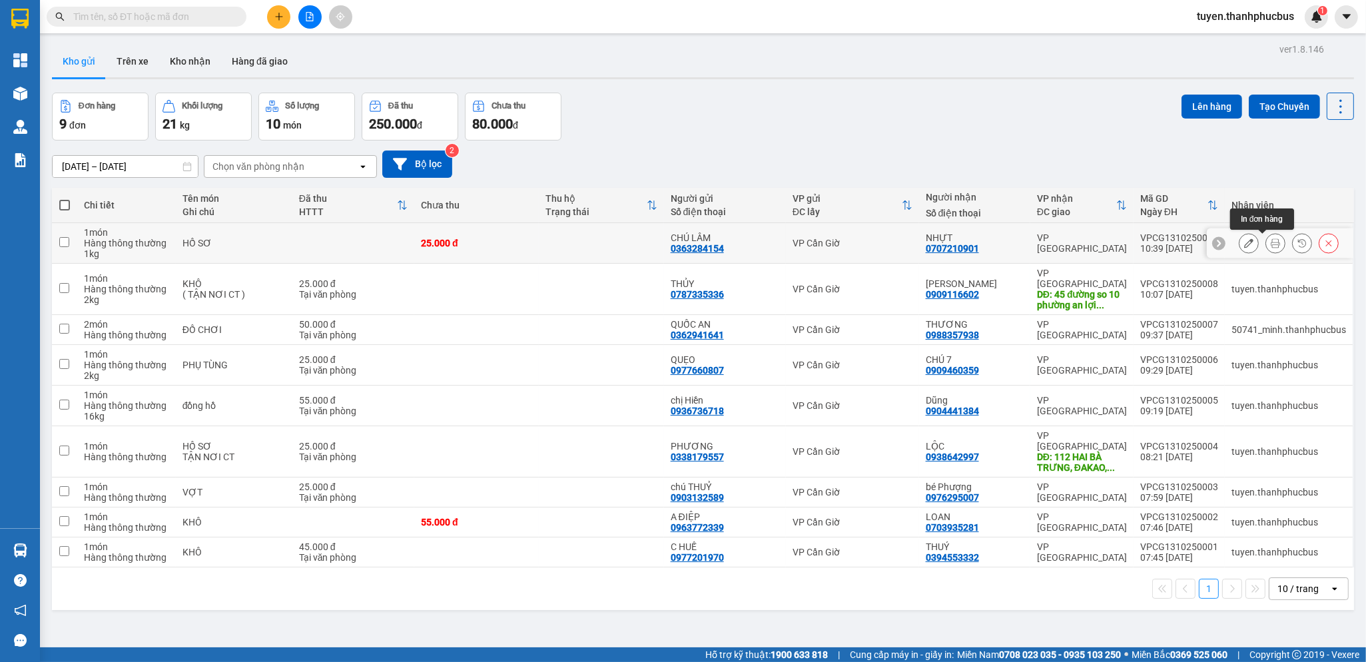
click at [1271, 246] on icon at bounding box center [1275, 242] width 9 height 9
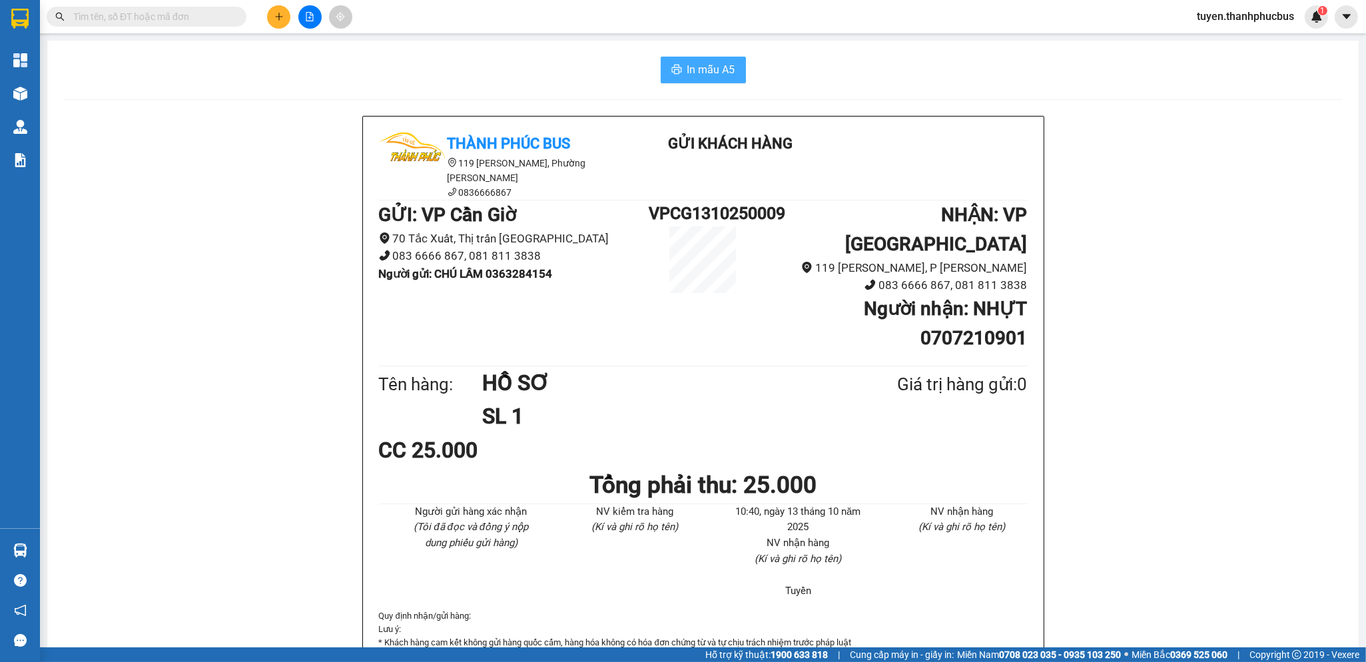
click at [693, 71] on span "In mẫu A5" at bounding box center [711, 69] width 48 height 17
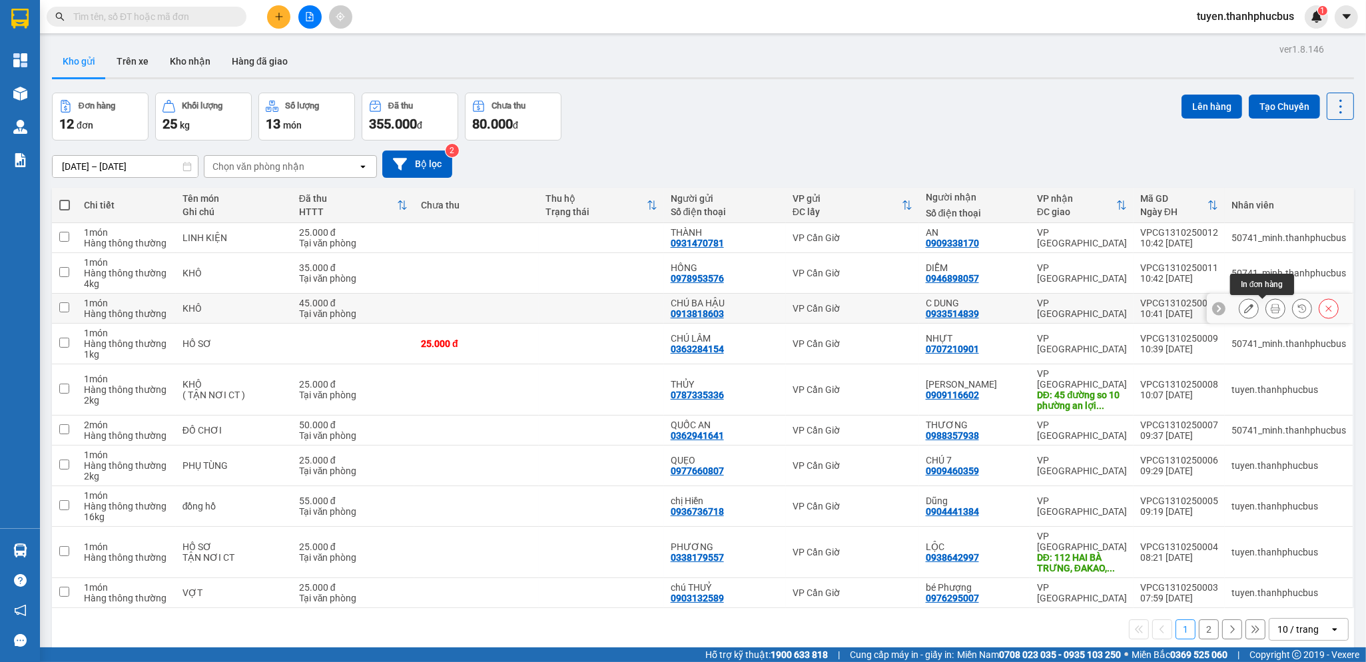
click at [1271, 308] on icon at bounding box center [1275, 308] width 9 height 9
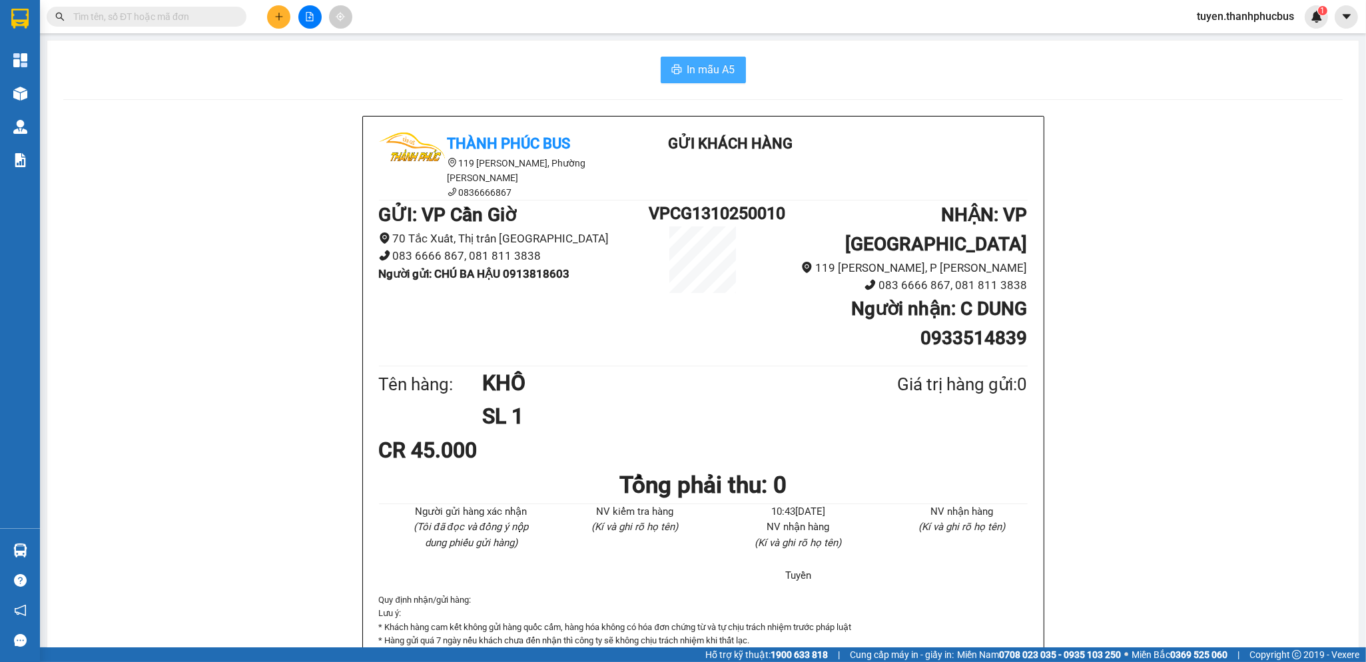
click at [687, 63] on span "In mẫu A5" at bounding box center [711, 69] width 48 height 17
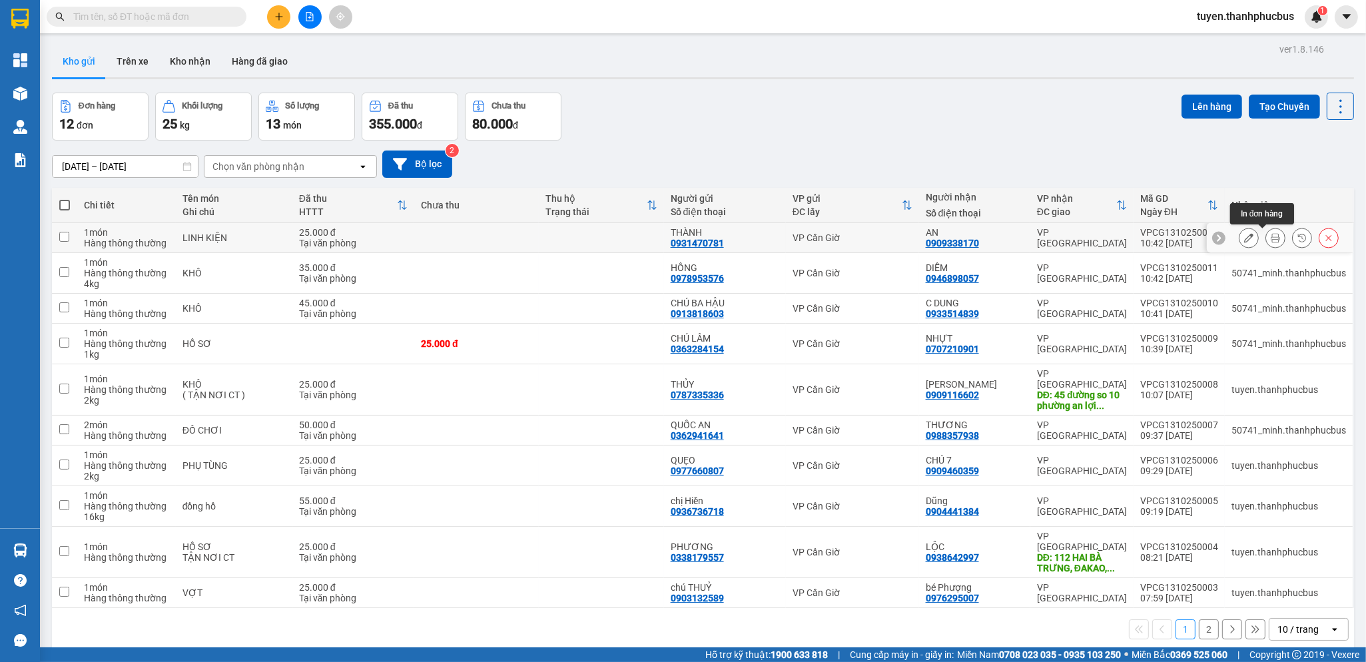
click at [1271, 240] on icon at bounding box center [1275, 237] width 9 height 9
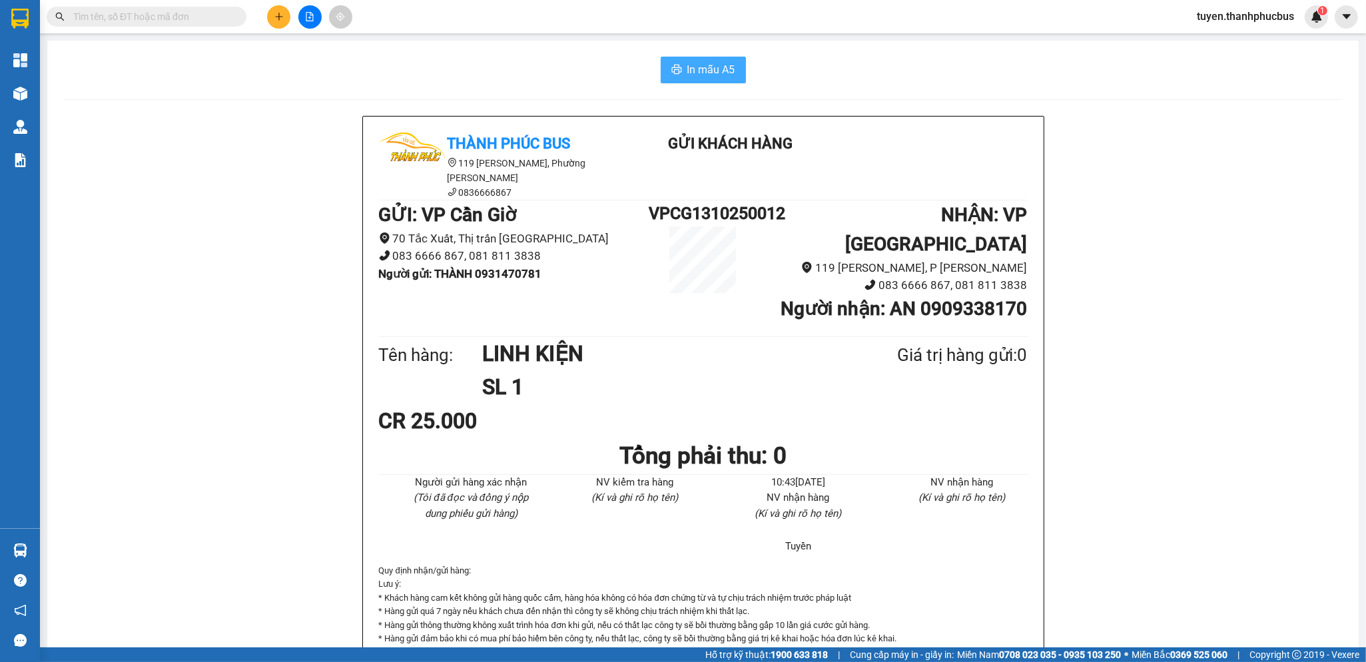
click at [708, 75] on span "In mẫu A5" at bounding box center [711, 69] width 48 height 17
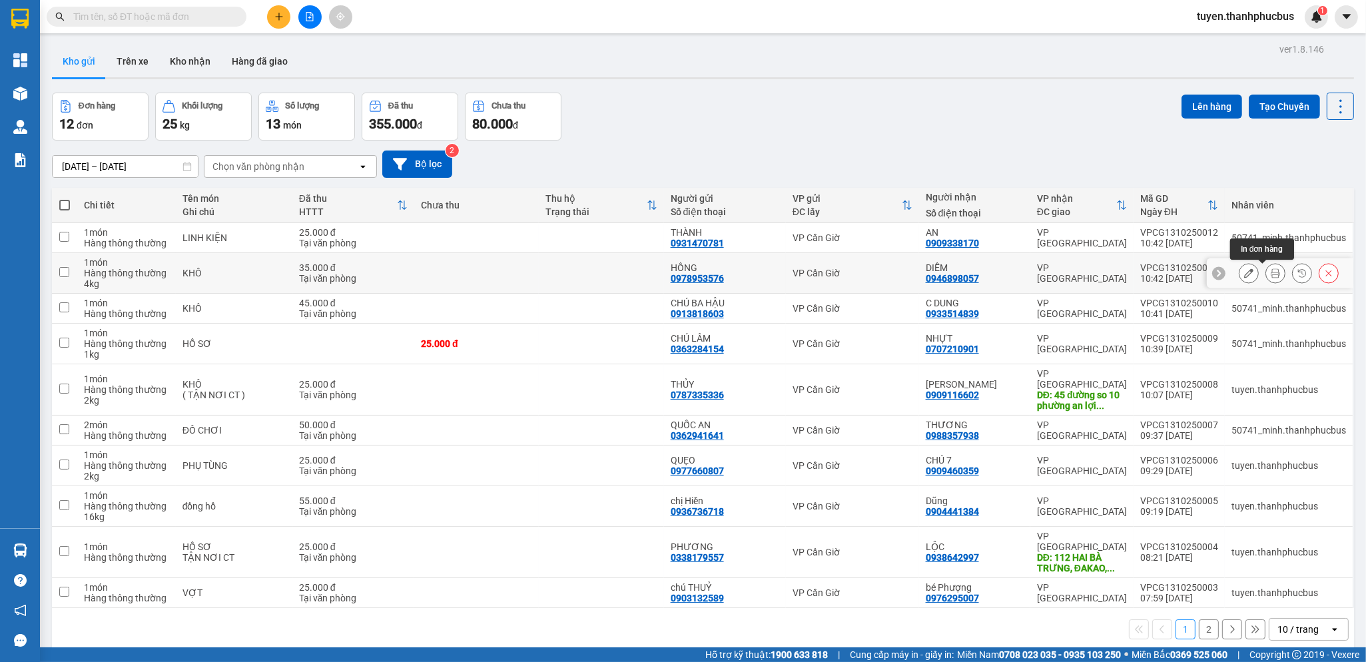
click at [1271, 272] on icon at bounding box center [1275, 272] width 9 height 9
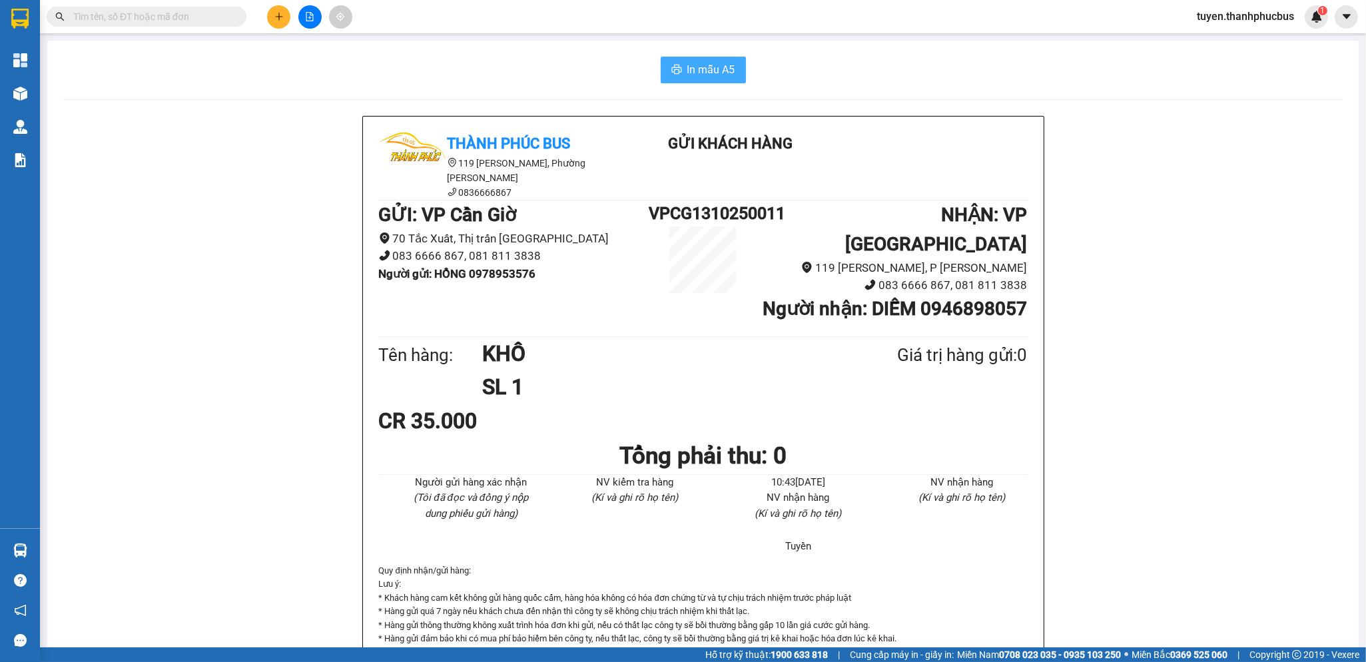
click at [687, 81] on button "In mẫu A5" at bounding box center [703, 70] width 85 height 27
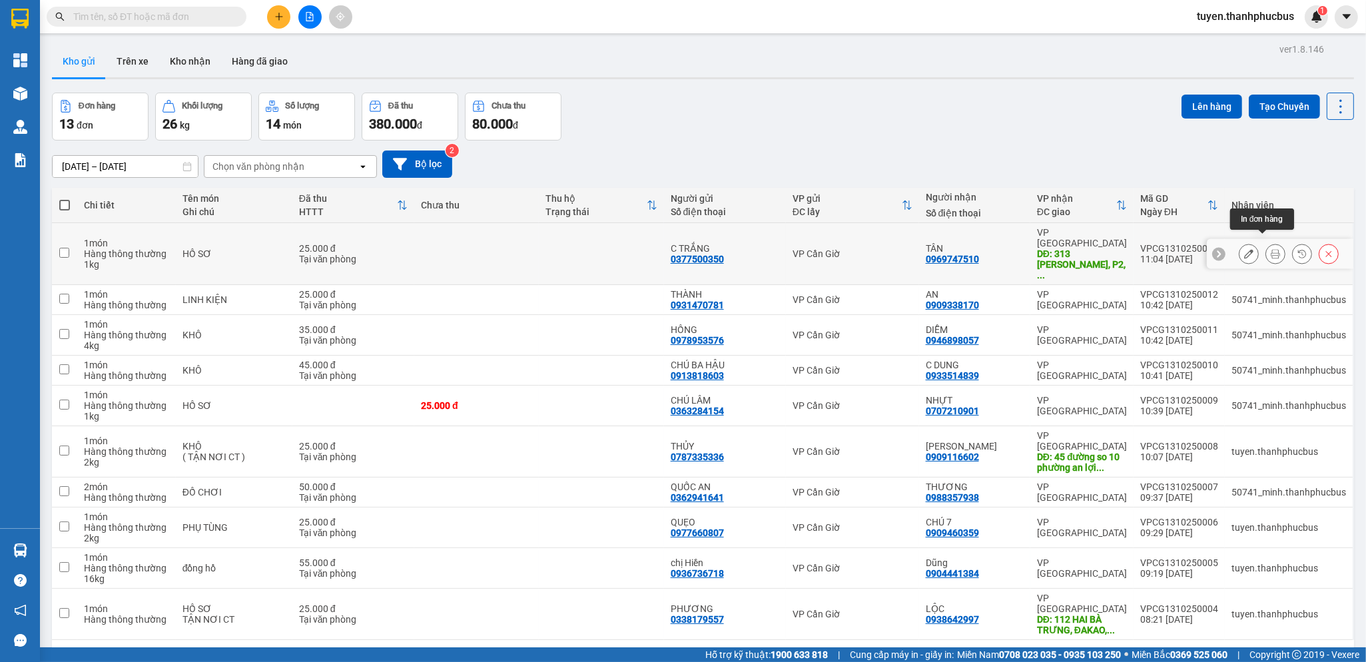
click at [1271, 249] on icon at bounding box center [1275, 253] width 9 height 9
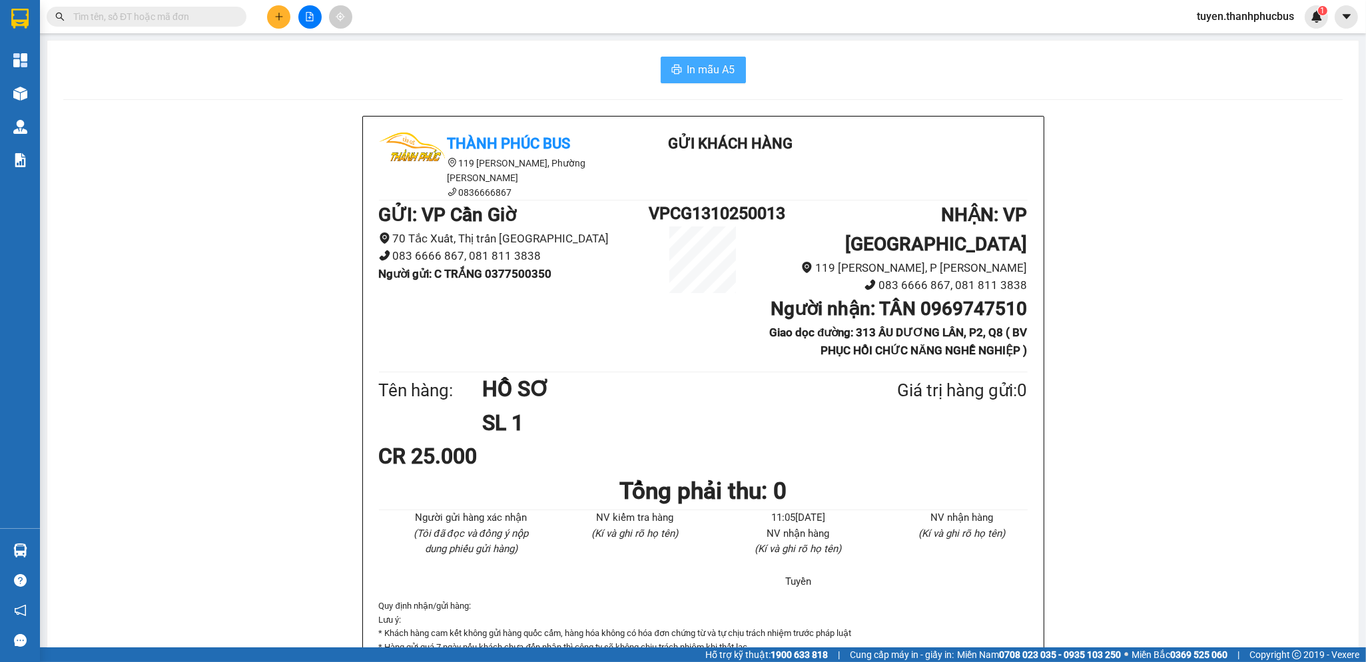
click at [713, 59] on button "In mẫu A5" at bounding box center [703, 70] width 85 height 27
